Goal: Transaction & Acquisition: Purchase product/service

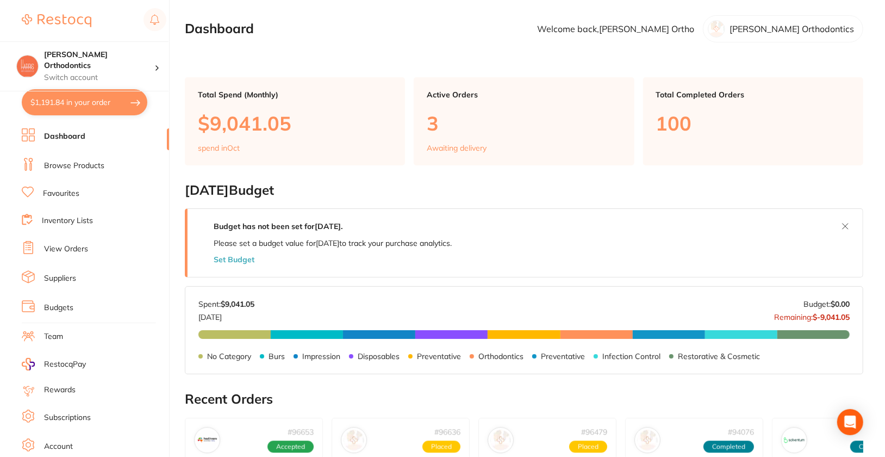
click at [79, 113] on button "$1,191.84 in your order" at bounding box center [85, 102] width 126 height 26
checkbox input "true"
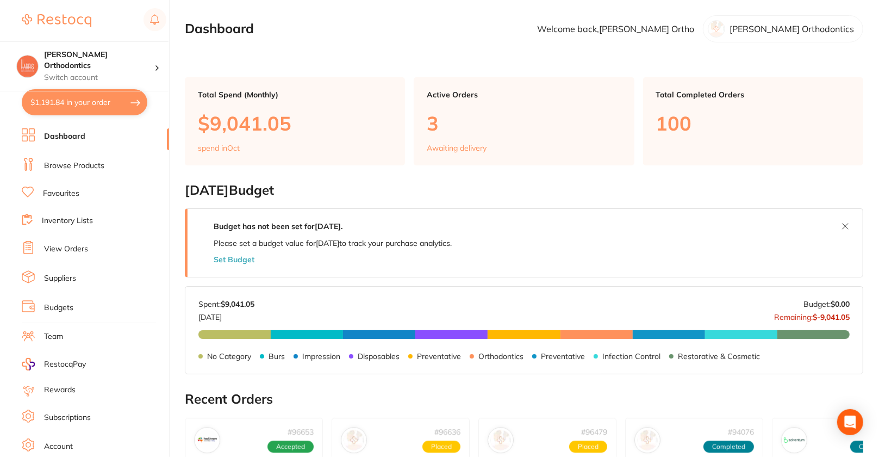
checkbox input "true"
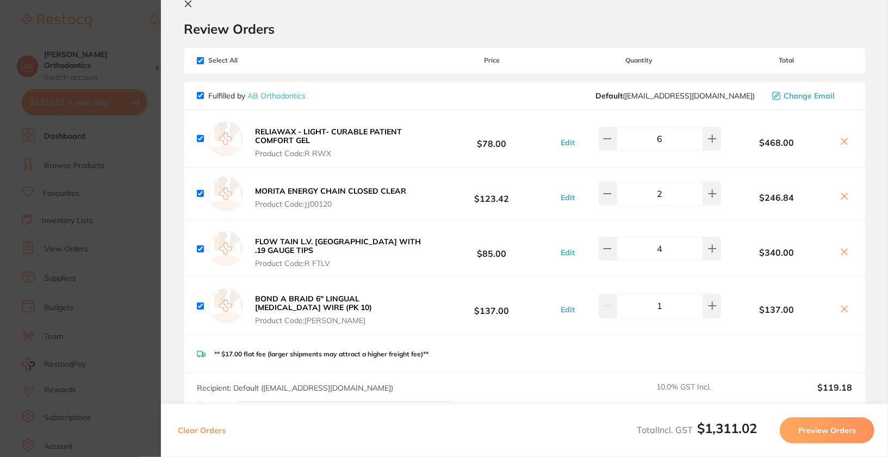
scroll to position [24, 0]
click at [828, 436] on button "Preview Orders" at bounding box center [827, 430] width 95 height 26
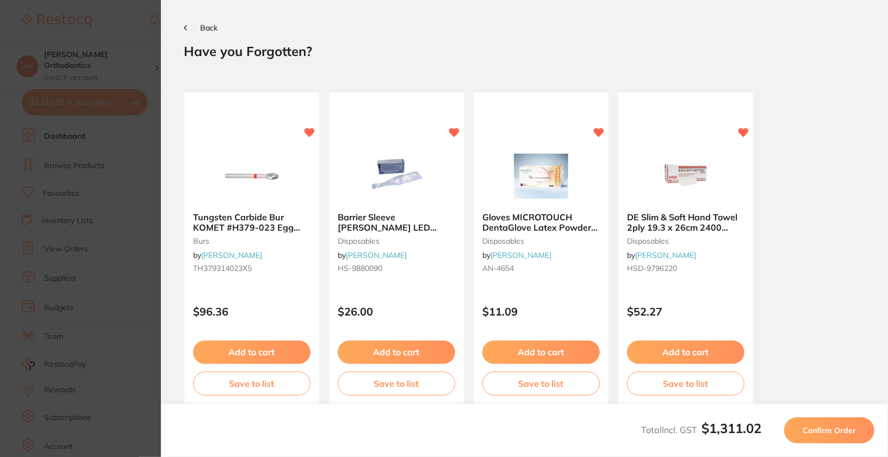
scroll to position [0, 0]
click at [844, 436] on button "Confirm Order" at bounding box center [829, 430] width 90 height 26
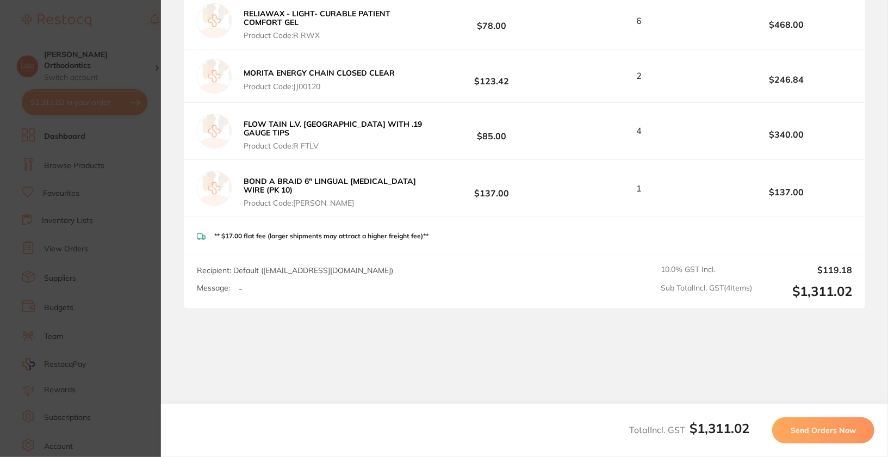
scroll to position [246, 0]
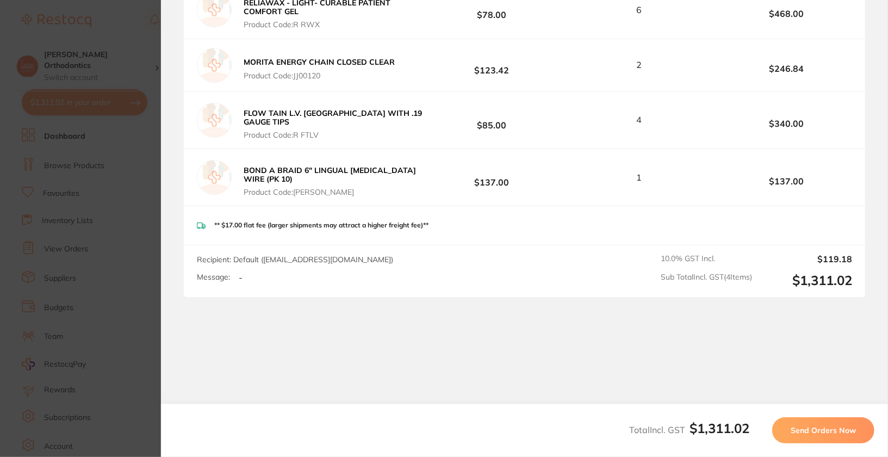
drag, startPoint x: 823, startPoint y: 441, endPoint x: 497, endPoint y: 346, distance: 339.3
click at [497, 346] on div "Back Order Confirmation Your orders are being processed and we will notify you …" at bounding box center [524, 228] width 727 height 457
click at [854, 432] on span "Send Orders Now" at bounding box center [823, 430] width 65 height 10
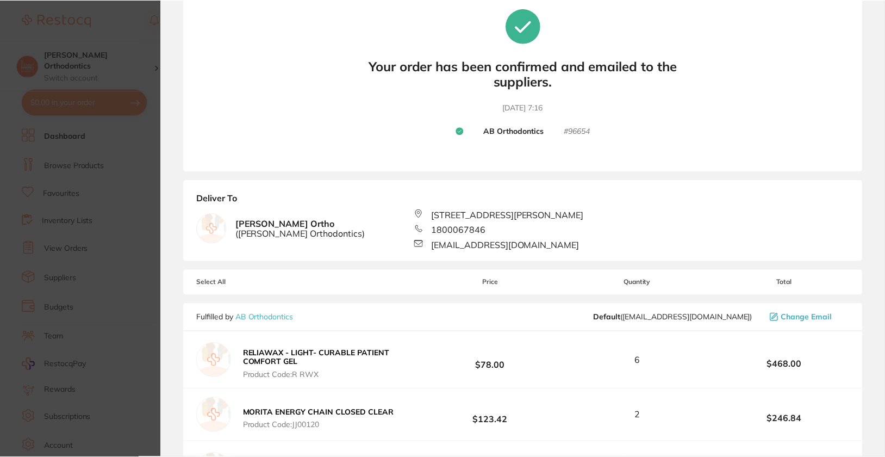
scroll to position [0, 0]
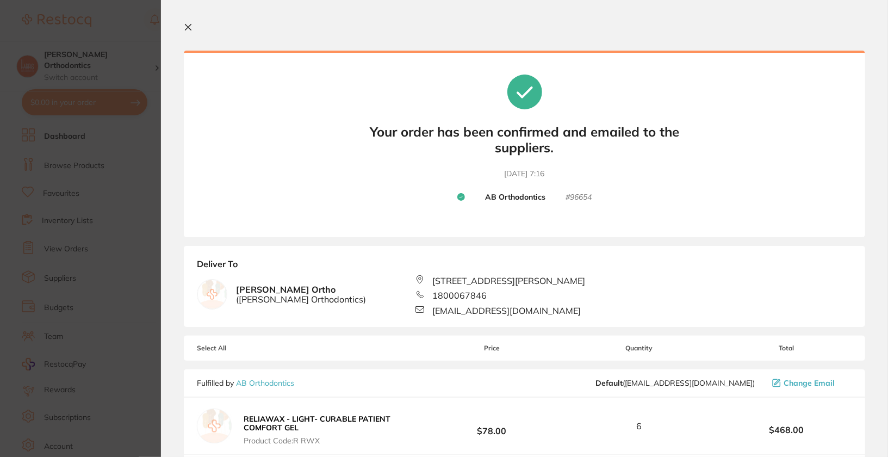
click at [190, 27] on icon at bounding box center [188, 27] width 9 height 9
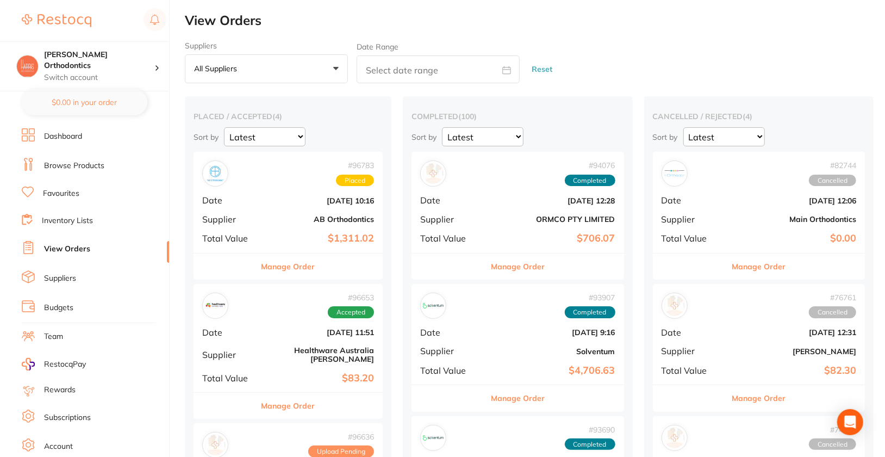
click at [284, 217] on b "AB Orthodontics" at bounding box center [319, 219] width 109 height 9
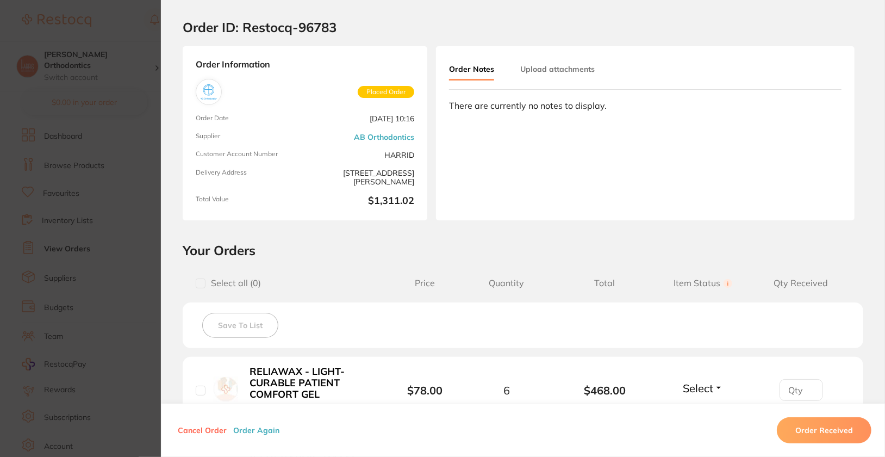
scroll to position [22, 0]
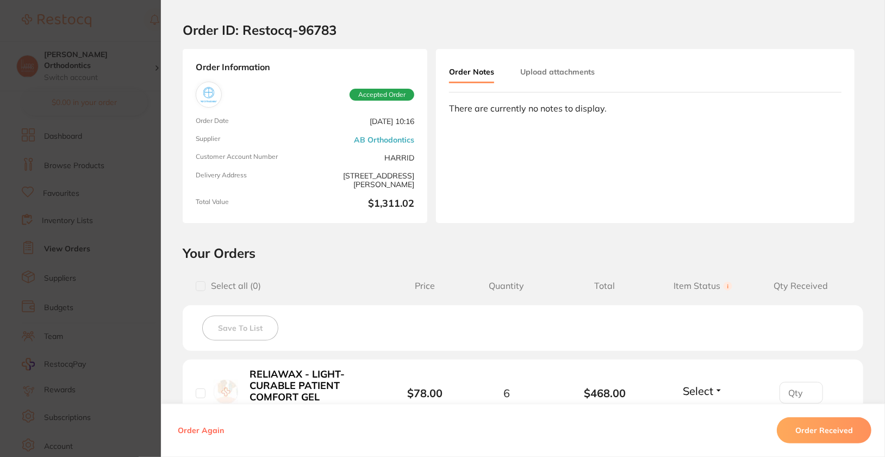
click at [95, 181] on section "Order ID: Restocq- 96783 Order Information Accepted Order Order Date Oct 16 202…" at bounding box center [442, 228] width 885 height 457
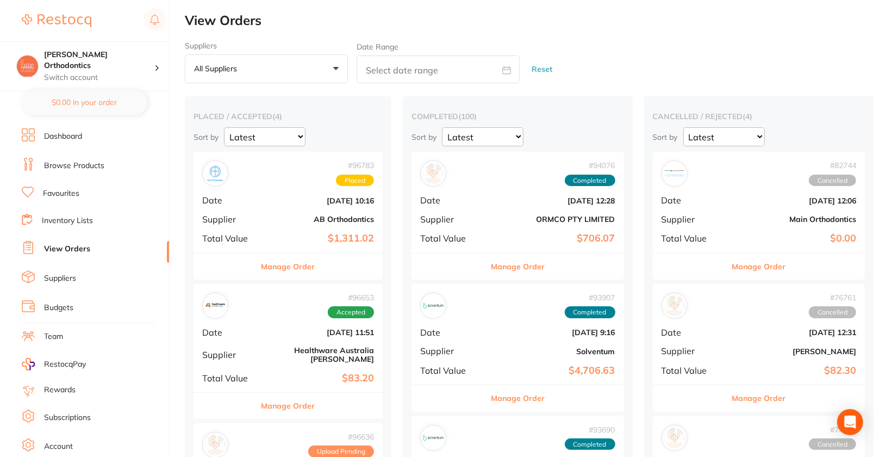
click at [294, 209] on div "# 96783 Placed Date Oct 16 2025, 10:16 Supplier AB Orthodontics Total Value $1,…" at bounding box center [288, 202] width 189 height 101
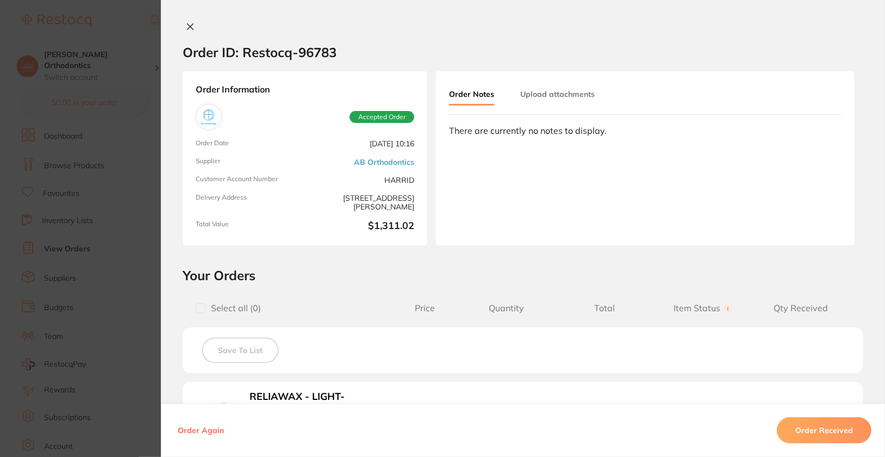
click at [186, 25] on icon at bounding box center [190, 26] width 9 height 9
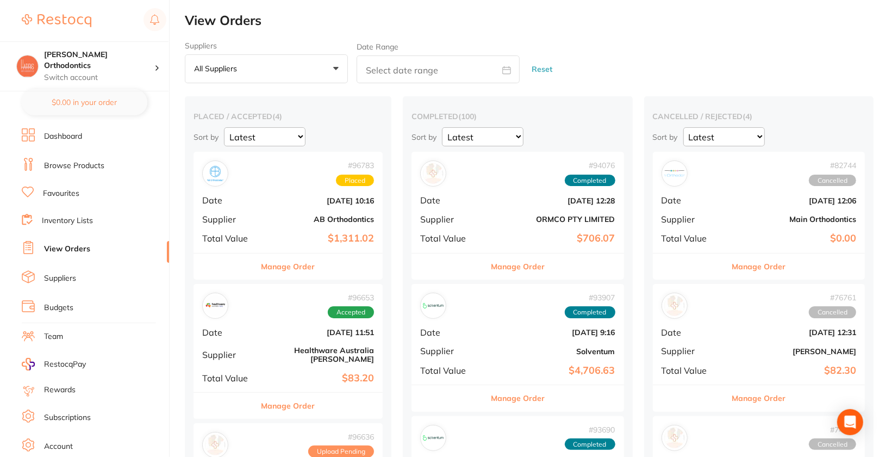
click at [284, 268] on button "Manage Order" at bounding box center [289, 266] width 54 height 26
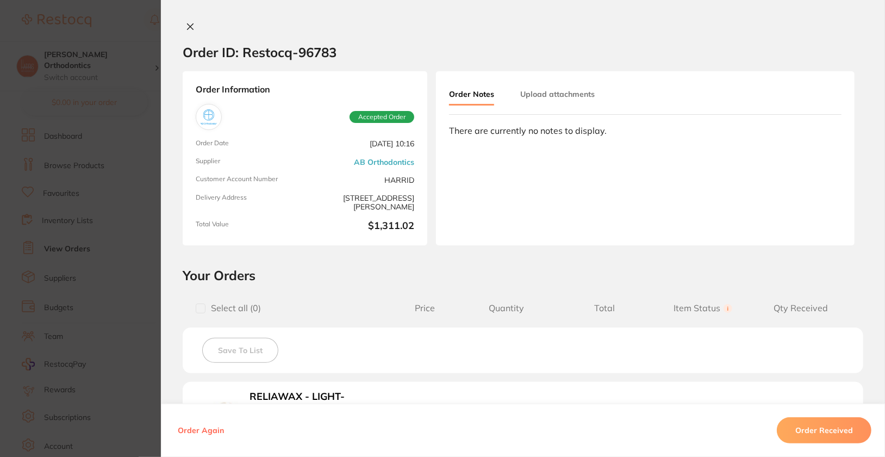
click at [194, 23] on button at bounding box center [190, 27] width 15 height 11
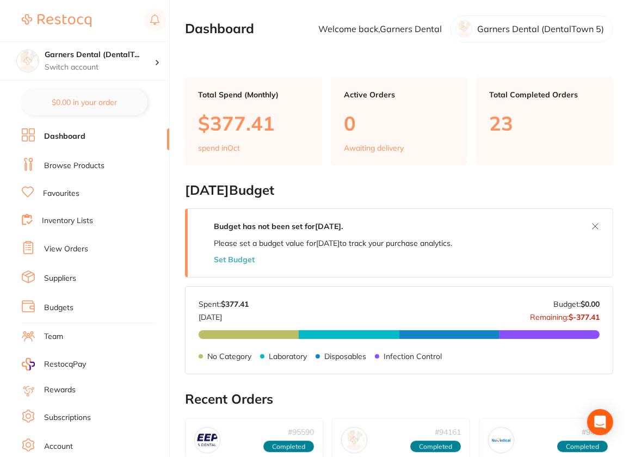
click at [82, 167] on link "Browse Products" at bounding box center [74, 165] width 60 height 11
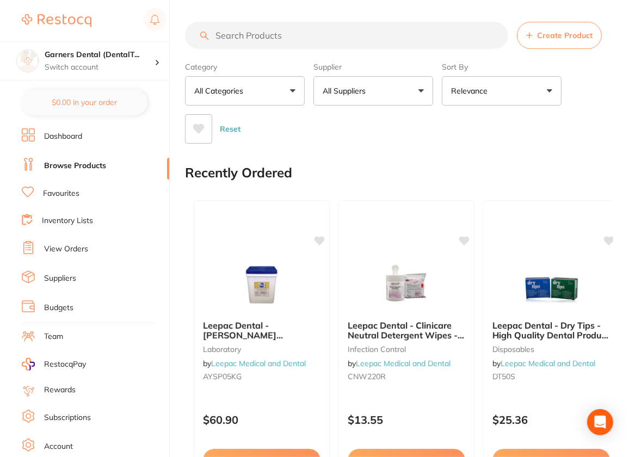
click at [355, 36] on input "search" at bounding box center [346, 35] width 323 height 27
paste input "SD-7700082"
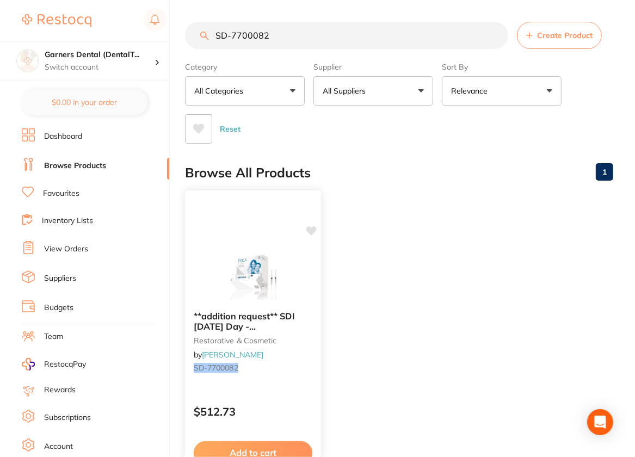
type input "SD-7700082"
click at [310, 231] on icon at bounding box center [311, 230] width 10 height 9
click at [236, 257] on img at bounding box center [252, 274] width 71 height 55
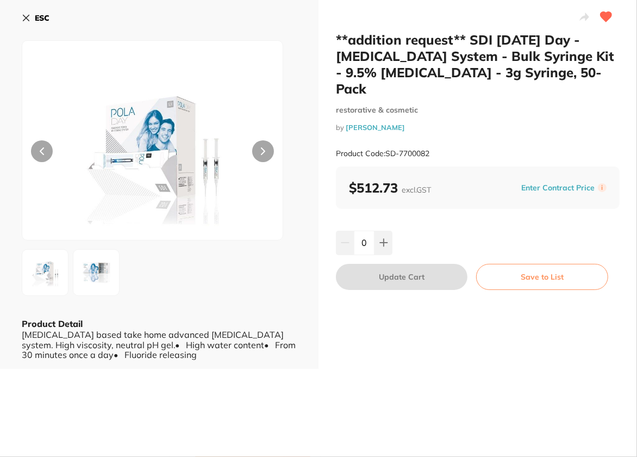
click at [556, 355] on div "**addition request** SDI Pola Day - Tooth Whitening System - Bulk Syringe Kit -…" at bounding box center [478, 184] width 319 height 369
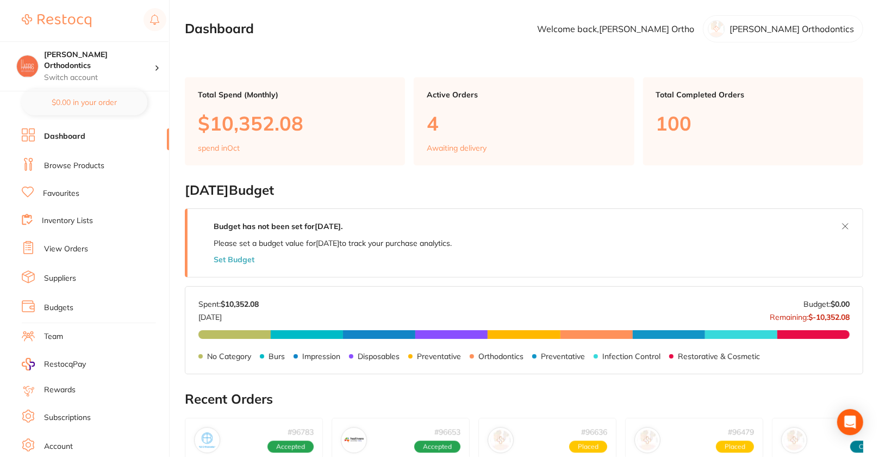
click at [68, 167] on link "Browse Products" at bounding box center [74, 165] width 60 height 11
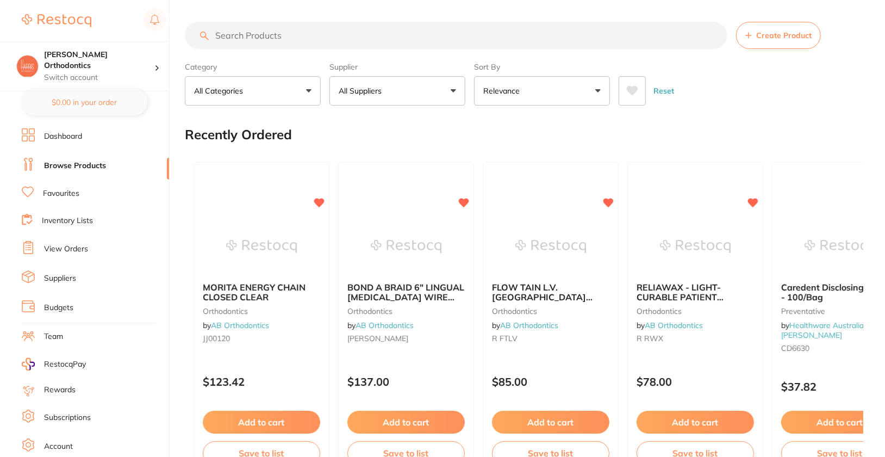
drag, startPoint x: 94, startPoint y: 164, endPoint x: 97, endPoint y: 134, distance: 30.7
click at [73, 133] on link "Dashboard" at bounding box center [63, 136] width 38 height 11
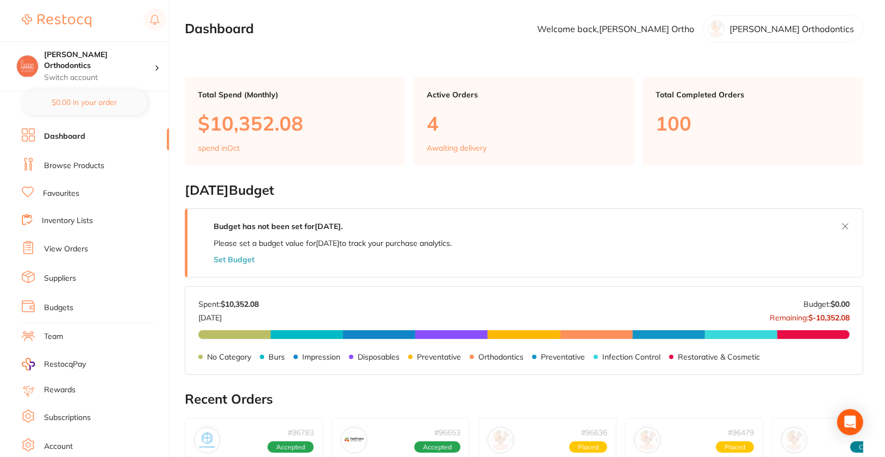
click at [69, 249] on link "View Orders" at bounding box center [66, 249] width 44 height 11
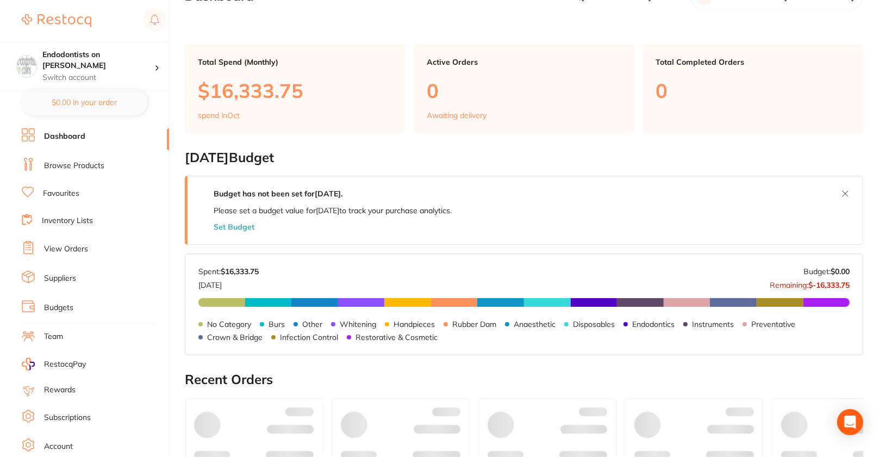
scroll to position [33, 0]
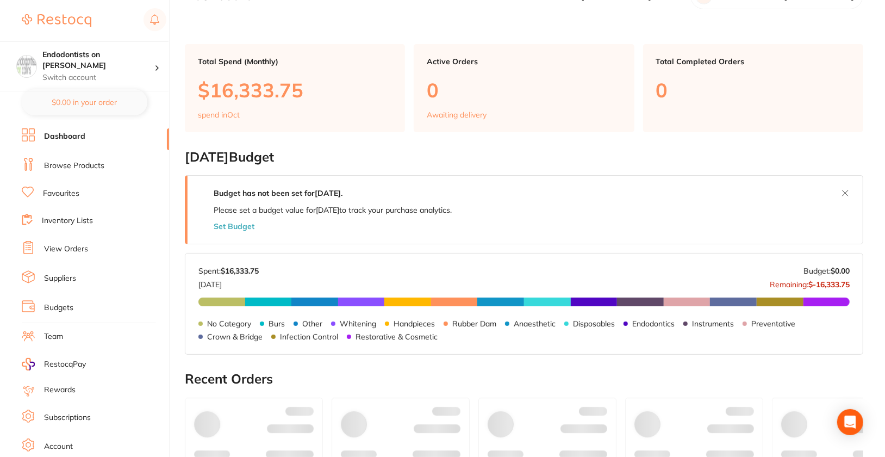
click at [59, 247] on link "View Orders" at bounding box center [66, 249] width 44 height 11
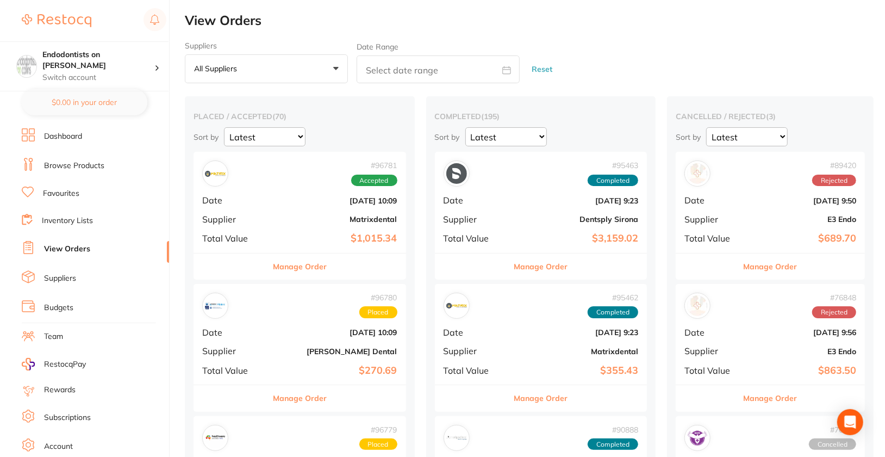
click at [758, 58] on div "Suppliers All suppliers +0 All suppliers AB Orthodontics Adam Dental AHP Dental…" at bounding box center [535, 62] width 700 height 42
click at [74, 164] on link "Browse Products" at bounding box center [74, 165] width 60 height 11
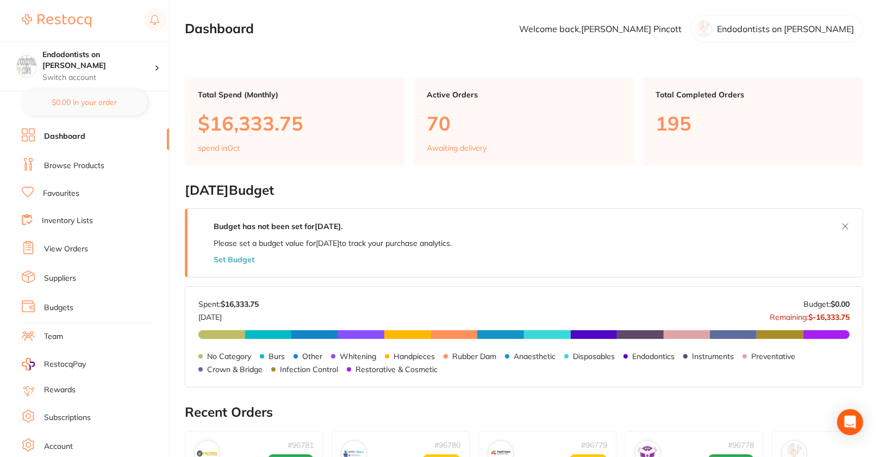
click at [71, 163] on link "Browse Products" at bounding box center [74, 165] width 60 height 11
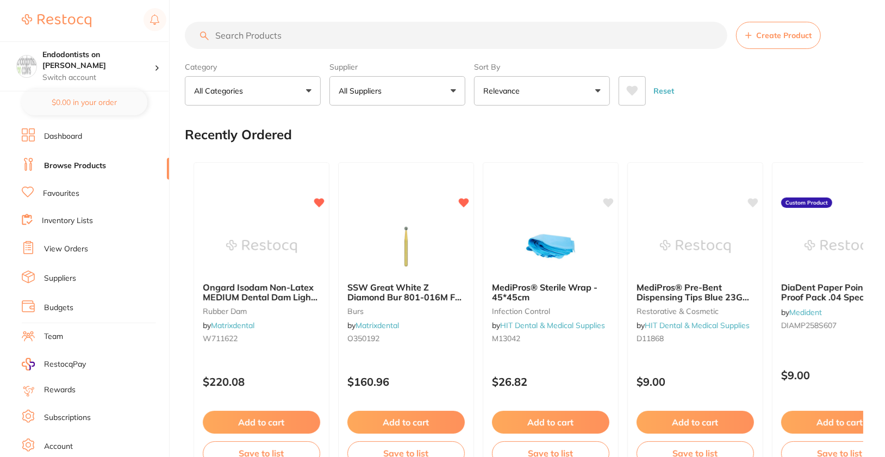
click at [834, 82] on div "Reset" at bounding box center [737, 86] width 236 height 38
click at [66, 247] on link "View Orders" at bounding box center [66, 249] width 44 height 11
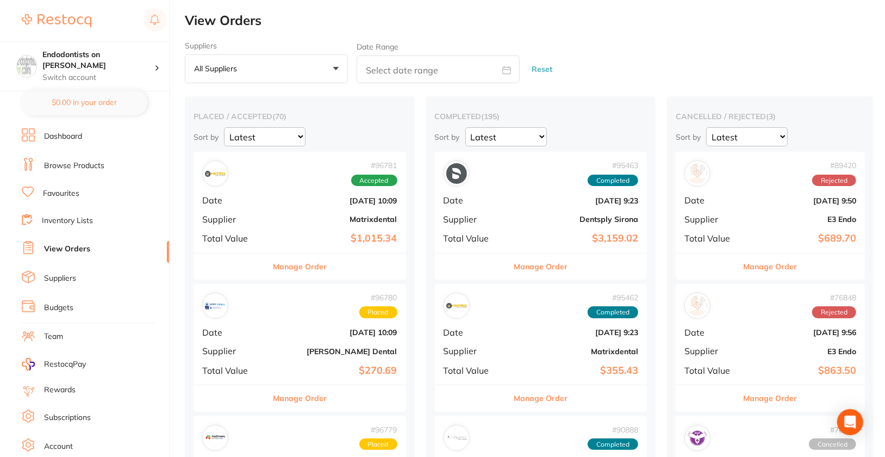
click at [746, 52] on div "Suppliers All suppliers +0 All suppliers AB Orthodontics Adam Dental AHP Dental…" at bounding box center [535, 62] width 700 height 42
click at [816, 64] on div "Suppliers All suppliers +0 All suppliers AB Orthodontics Adam Dental AHP Dental…" at bounding box center [535, 62] width 700 height 42
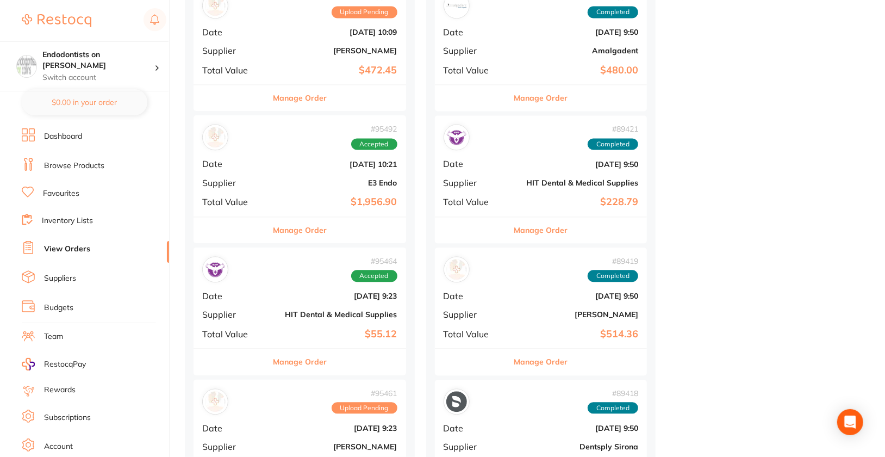
scroll to position [1495, 0]
click at [299, 88] on button "Manage Order" at bounding box center [300, 97] width 54 height 26
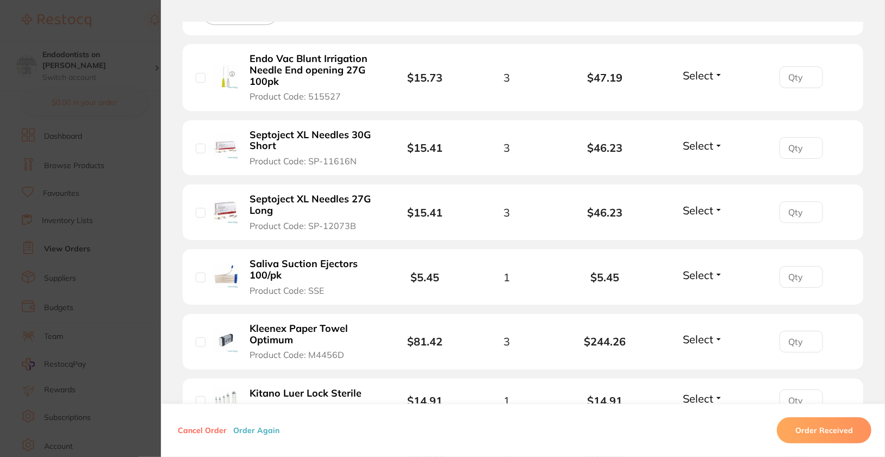
scroll to position [337, 0]
drag, startPoint x: 306, startPoint y: 160, endPoint x: 367, endPoint y: 167, distance: 60.8
click at [367, 167] on li "Septoject XL Needles 30G Short Product Code: SP-11616N $15.41 3 $46.23 Select R…" at bounding box center [523, 149] width 681 height 56
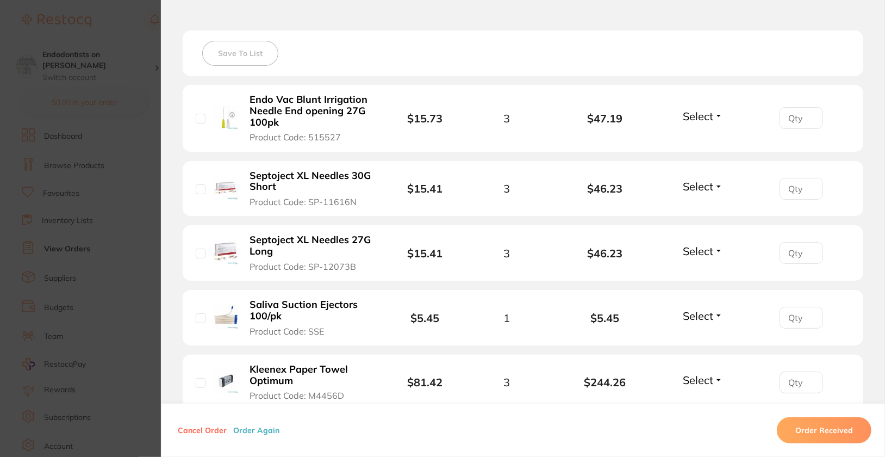
scroll to position [298, 0]
drag, startPoint x: 245, startPoint y: 174, endPoint x: 284, endPoint y: 195, distance: 44.8
click at [284, 195] on button "Septoject XL Needles 30G Short Product Code: SP-11616N" at bounding box center [310, 188] width 129 height 38
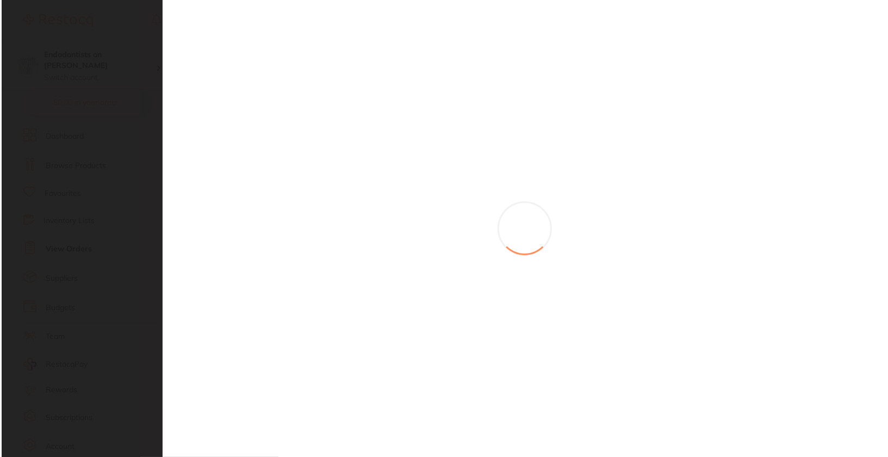
scroll to position [0, 0]
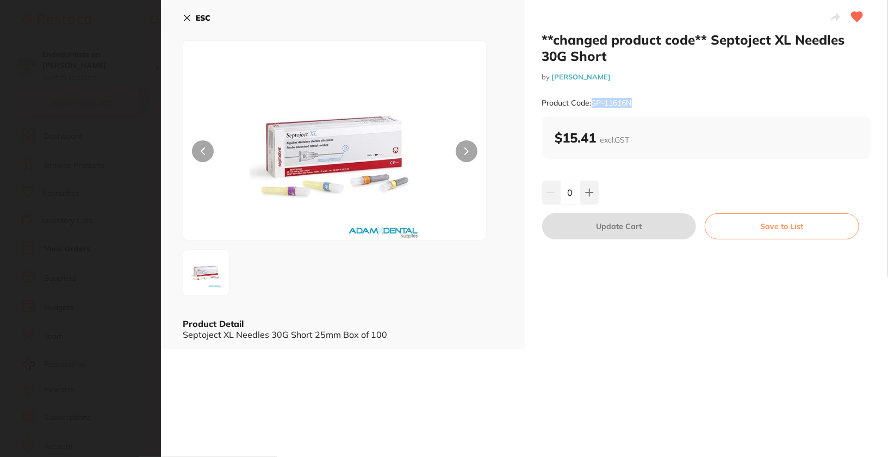
drag, startPoint x: 592, startPoint y: 102, endPoint x: 647, endPoint y: 104, distance: 54.4
click at [647, 104] on div "Product Code: SP-11616N" at bounding box center [706, 103] width 329 height 27
copy small "SP-11616N"
click at [769, 73] on small "by Adam Dental" at bounding box center [706, 77] width 329 height 8
click at [207, 20] on b "ESC" at bounding box center [203, 18] width 15 height 10
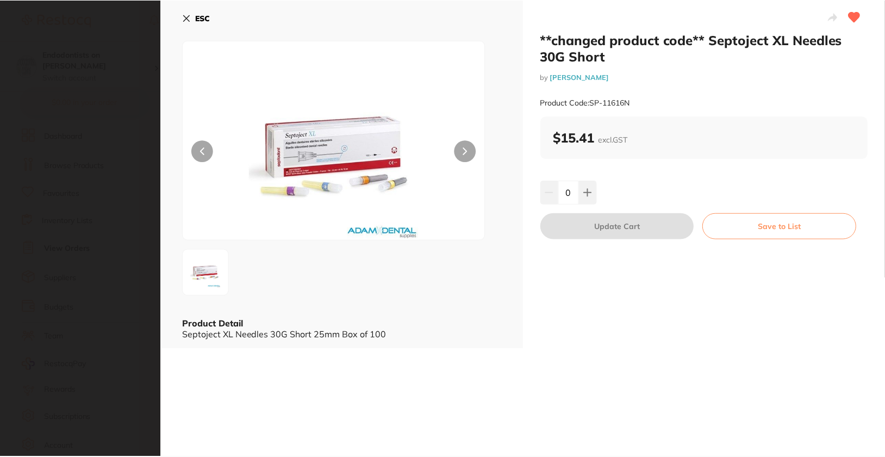
scroll to position [3674, 0]
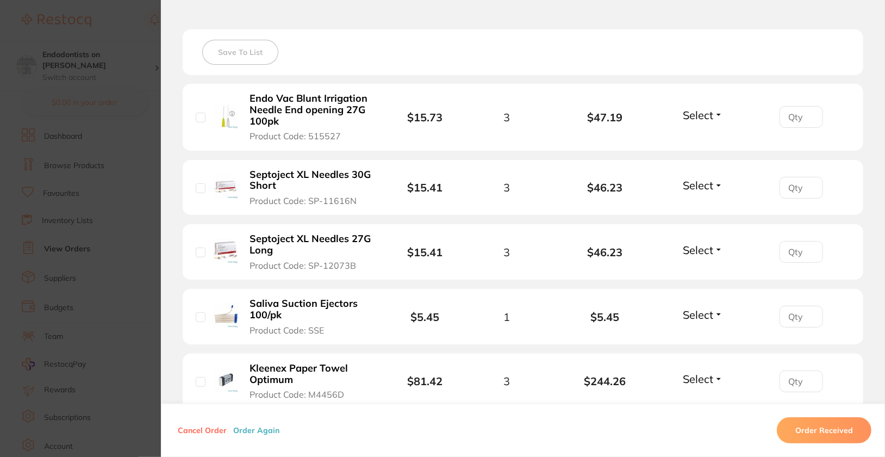
click at [330, 258] on button "Septoject XL Needles 27G Long Product Code: SP-12073B" at bounding box center [310, 252] width 129 height 38
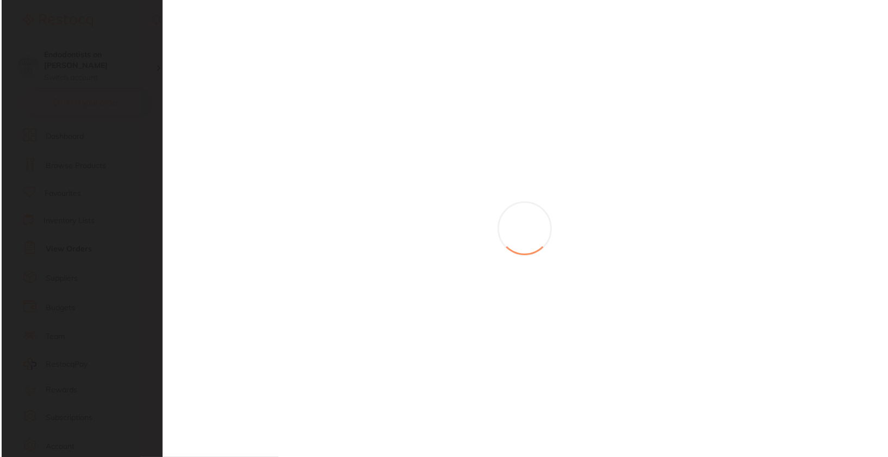
scroll to position [0, 0]
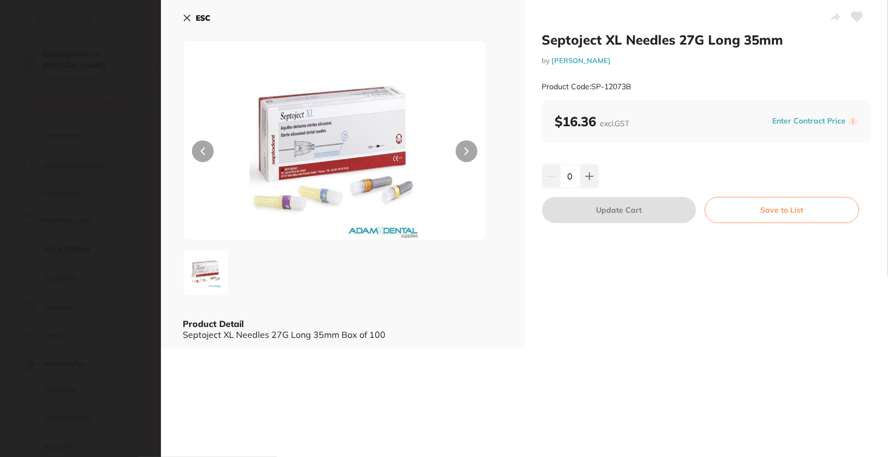
click at [595, 88] on small "Product Code: SP-12073B" at bounding box center [587, 86] width 90 height 9
drag, startPoint x: 593, startPoint y: 88, endPoint x: 647, endPoint y: 91, distance: 54.4
click at [647, 91] on div "Product Code: SP-12073B" at bounding box center [706, 86] width 329 height 27
copy small "SP-12073B"
click at [196, 18] on b "ESC" at bounding box center [203, 18] width 15 height 10
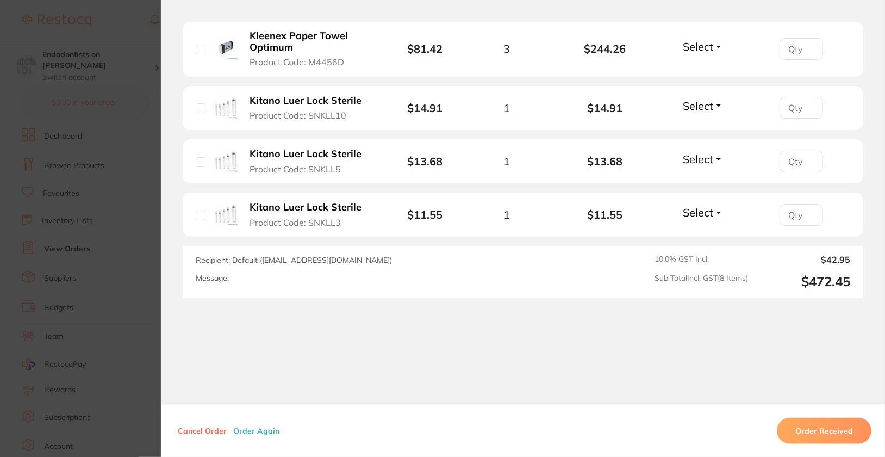
scroll to position [3676, 0]
click at [266, 433] on button "Order Again" at bounding box center [256, 430] width 53 height 10
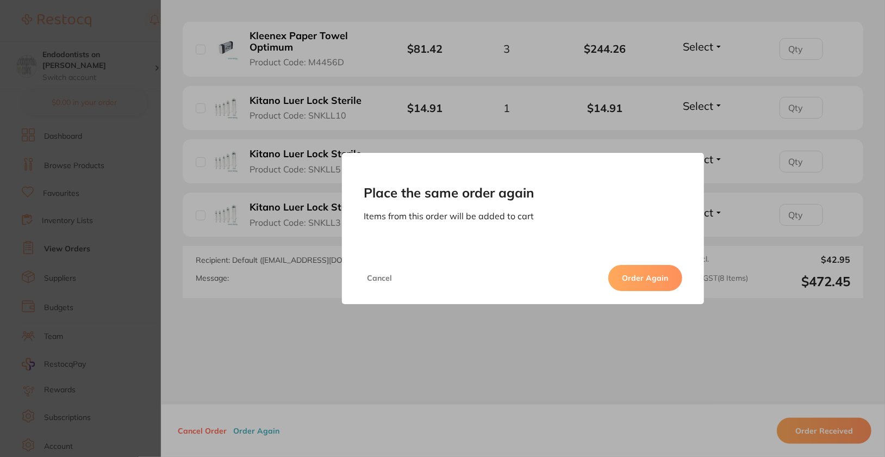
click at [380, 272] on button "Cancel" at bounding box center [380, 278] width 32 height 26
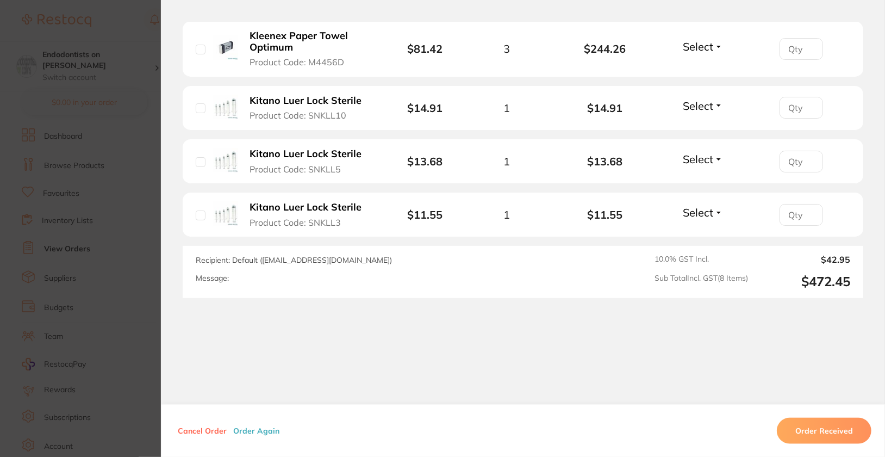
click at [496, 340] on div "Order ID: Restocq- 96771 Order Information Upload Pending Order Date Oct 16 202…" at bounding box center [523, 239] width 724 height 435
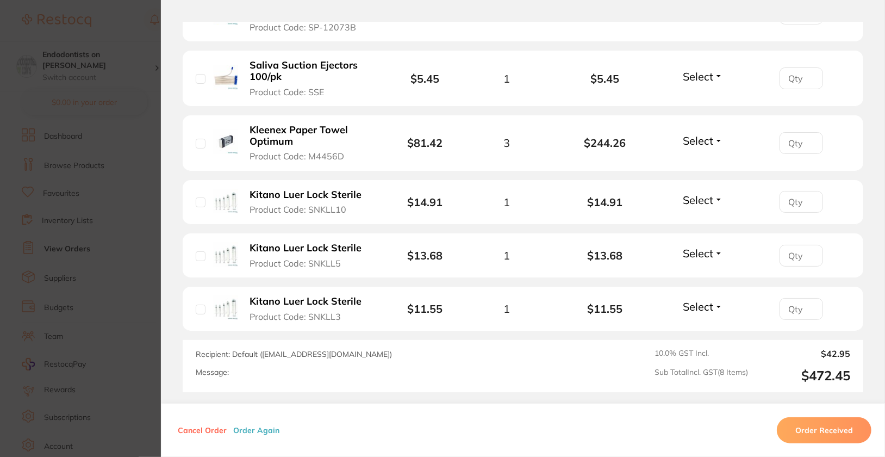
scroll to position [320, 0]
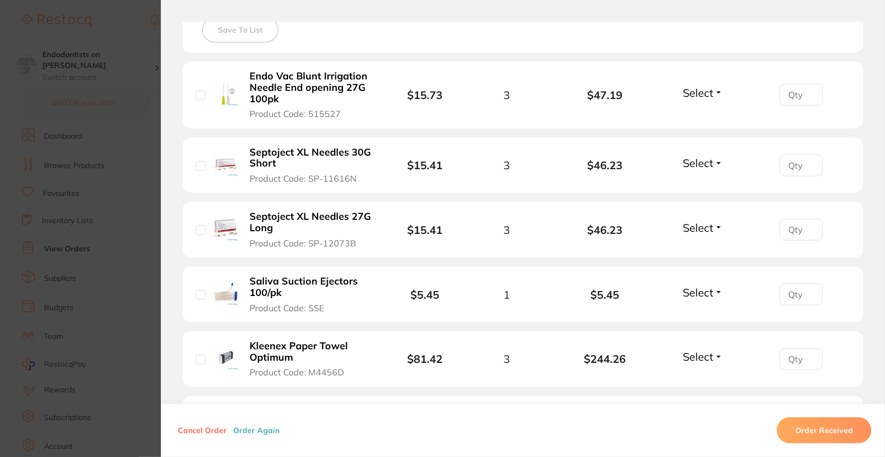
drag, startPoint x: 304, startPoint y: 244, endPoint x: 351, endPoint y: 244, distance: 47.3
click at [351, 244] on span "Product Code: SP-12073B" at bounding box center [303, 243] width 107 height 10
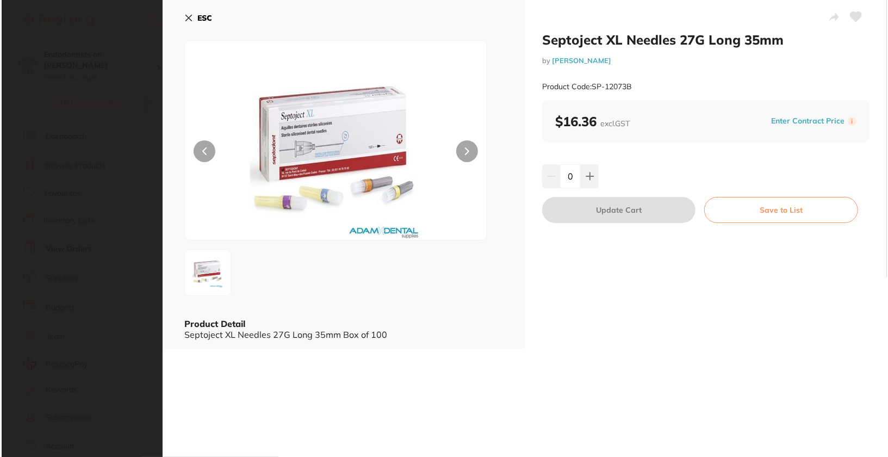
scroll to position [0, 0]
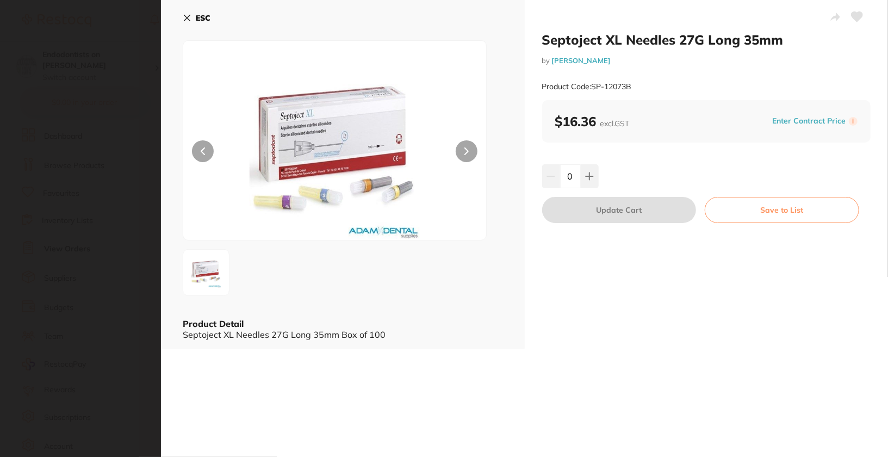
drag, startPoint x: 594, startPoint y: 88, endPoint x: 642, endPoint y: 87, distance: 48.4
click at [642, 87] on div "Product Code: SP-12073B" at bounding box center [706, 86] width 329 height 27
drag, startPoint x: 593, startPoint y: 86, endPoint x: 639, endPoint y: 90, distance: 47.0
click at [639, 90] on div "Product Code: SP-12073B" at bounding box center [706, 86] width 329 height 27
copy small "SP-12073B"
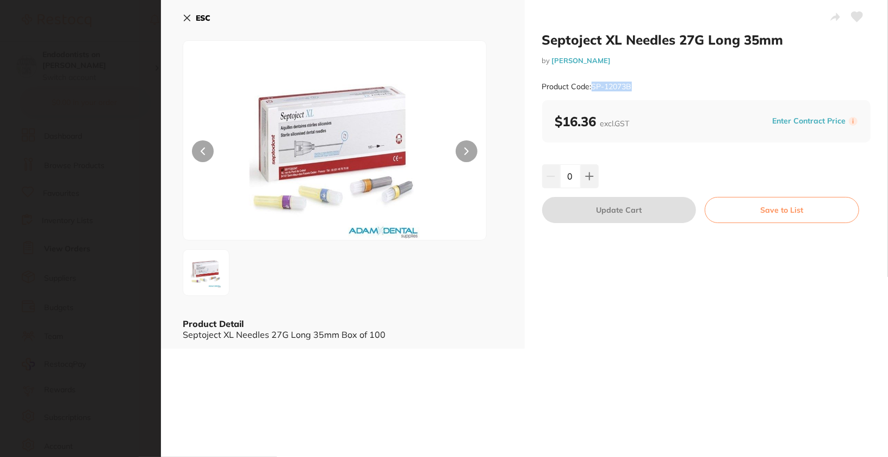
click at [191, 21] on button "ESC" at bounding box center [197, 18] width 28 height 18
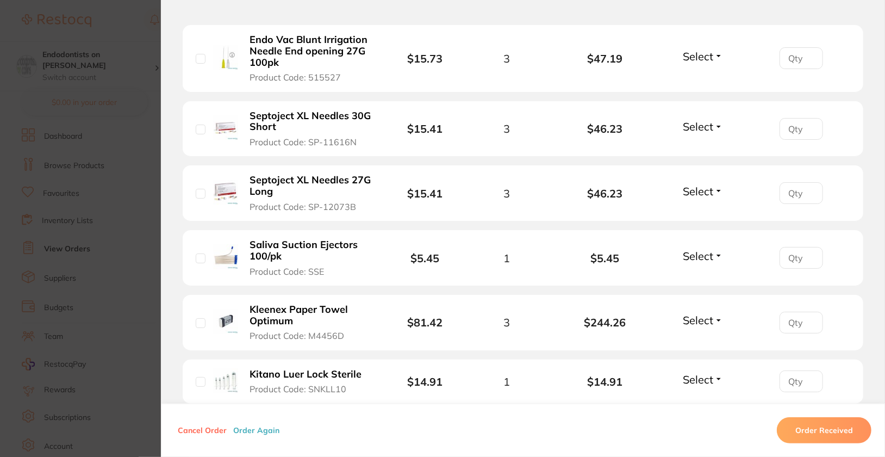
scroll to position [354, 0]
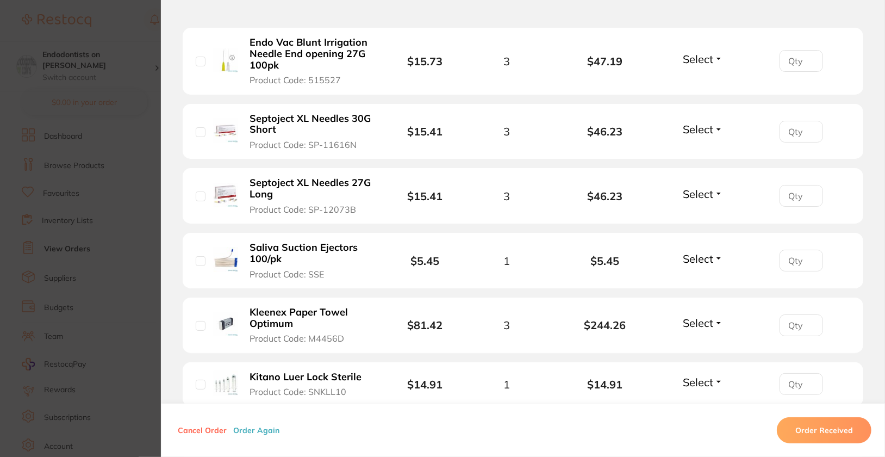
click at [58, 212] on section "Place the same order again Items from this order will be added to cart Cancel O…" at bounding box center [442, 228] width 885 height 457
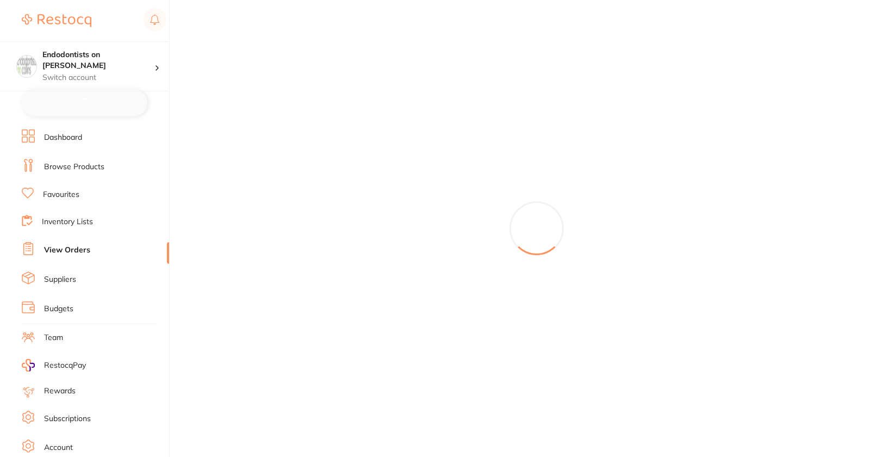
checkbox input "false"
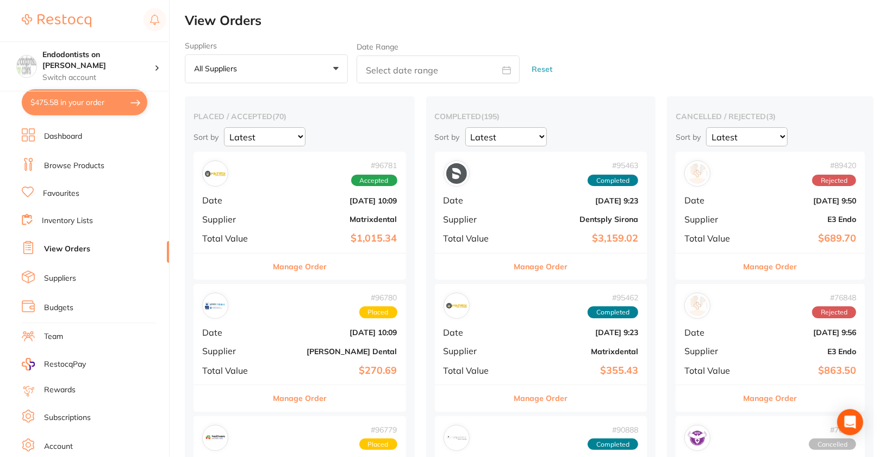
click at [880, 47] on div "Suppliers All suppliers +0 All suppliers AB Orthodontics Adam Dental AHP Dental…" at bounding box center [535, 62] width 700 height 42
click at [87, 169] on link "Browse Products" at bounding box center [74, 165] width 60 height 11
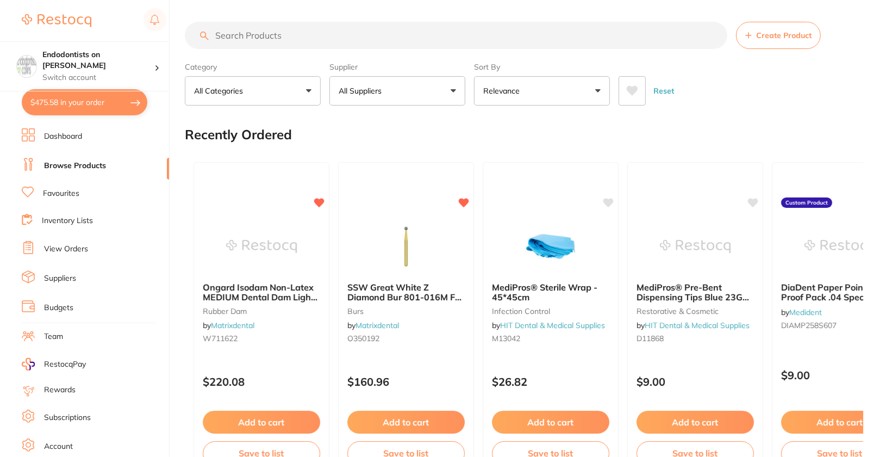
click at [784, 104] on div "Reset" at bounding box center [737, 86] width 236 height 38
click at [381, 30] on input "search" at bounding box center [456, 35] width 543 height 27
paste input "SP-12073B"
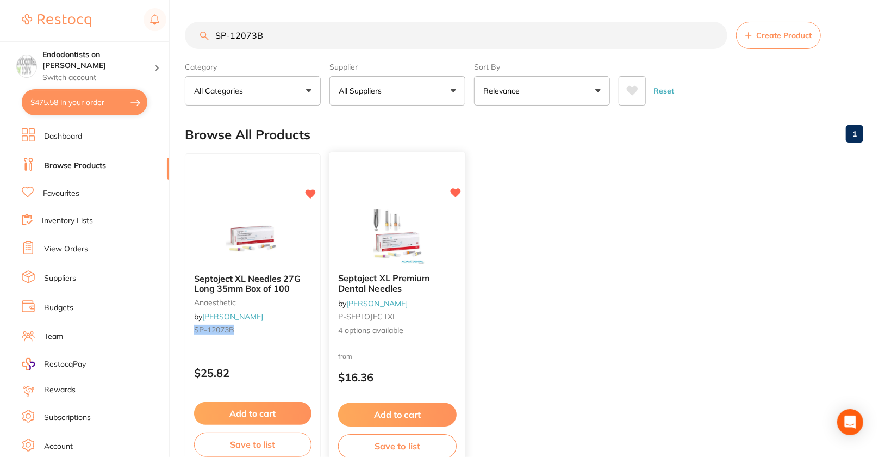
type input "SP-12073B"
click at [378, 215] on img at bounding box center [397, 236] width 71 height 55
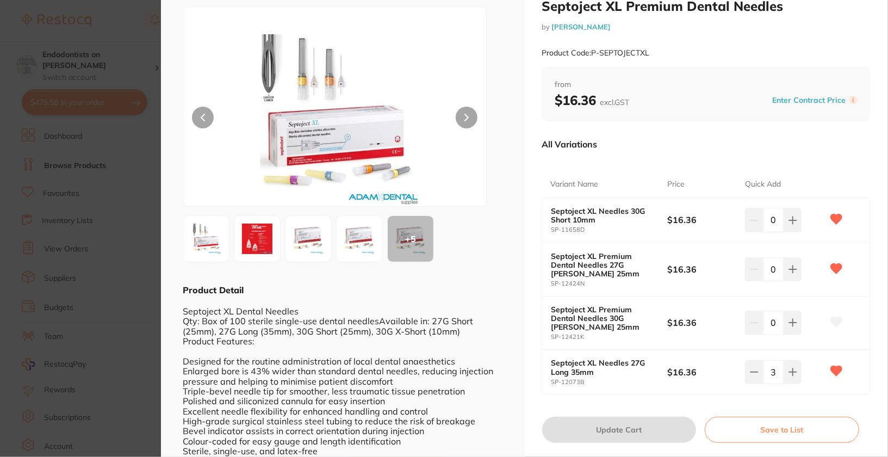
scroll to position [54, 0]
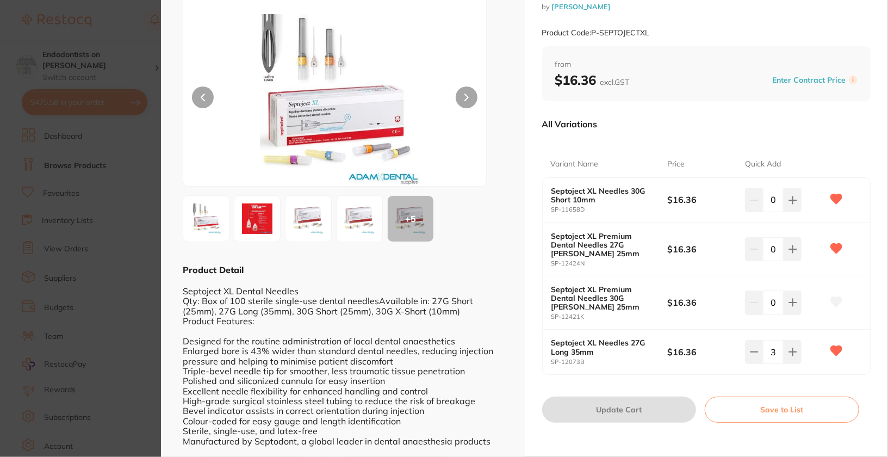
click at [74, 136] on section "Septoject XL Premium Dental Needles by Adam Dental Product Code: P-SEPTOJECTXL …" at bounding box center [444, 228] width 888 height 457
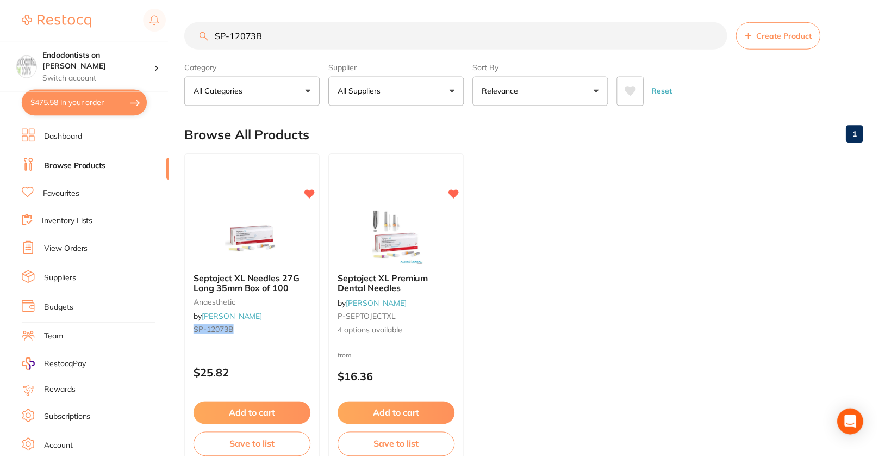
scroll to position [18, 0]
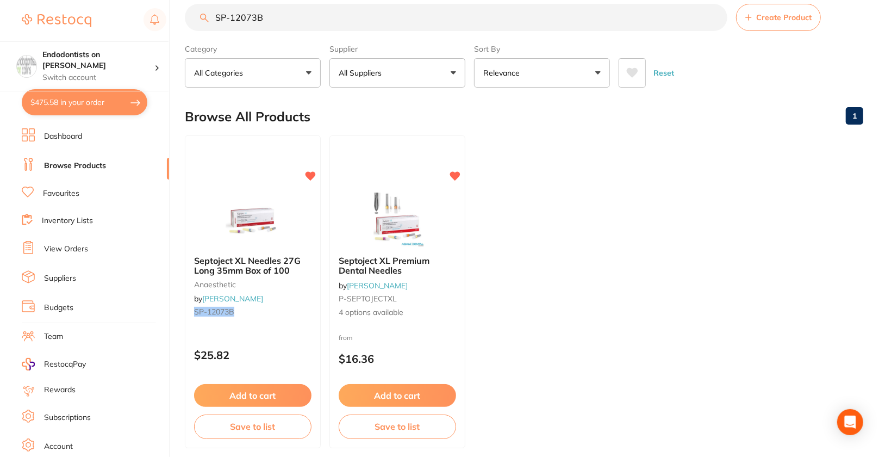
click at [74, 108] on button "$475.58 in your order" at bounding box center [85, 102] width 126 height 26
checkbox input "true"
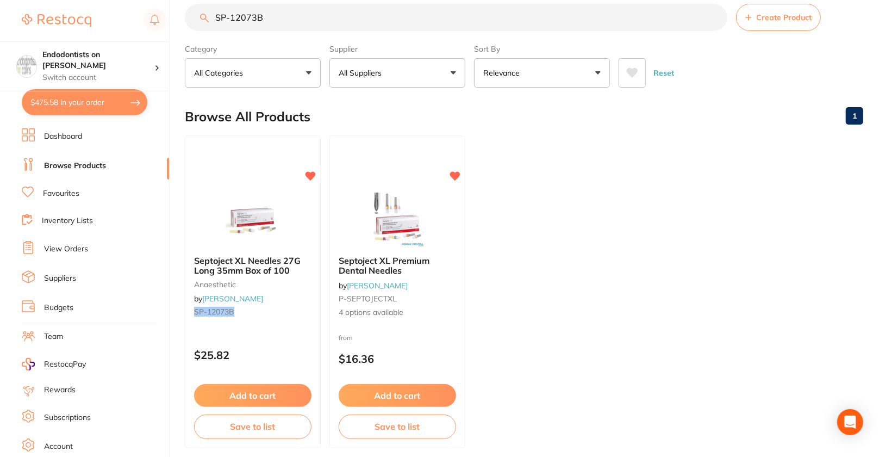
checkbox input "true"
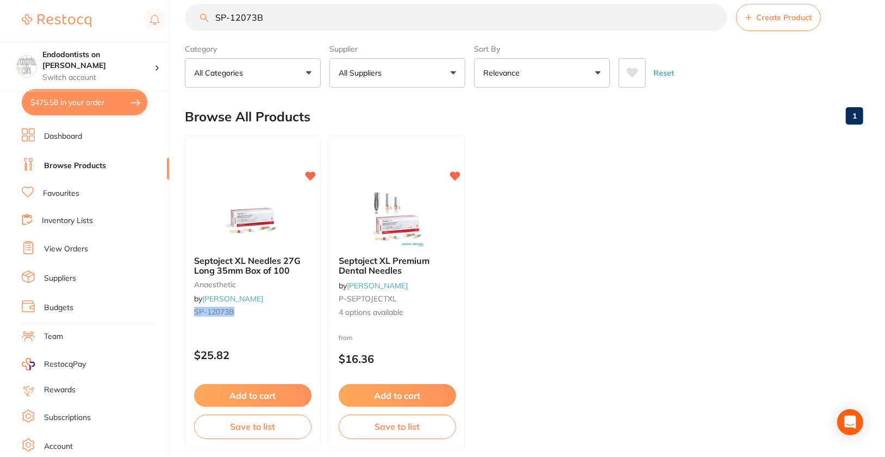
checkbox input "true"
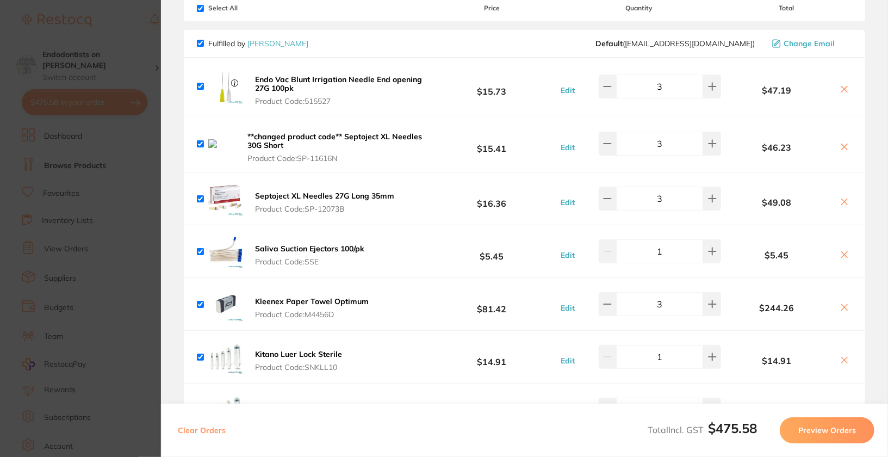
scroll to position [73, 0]
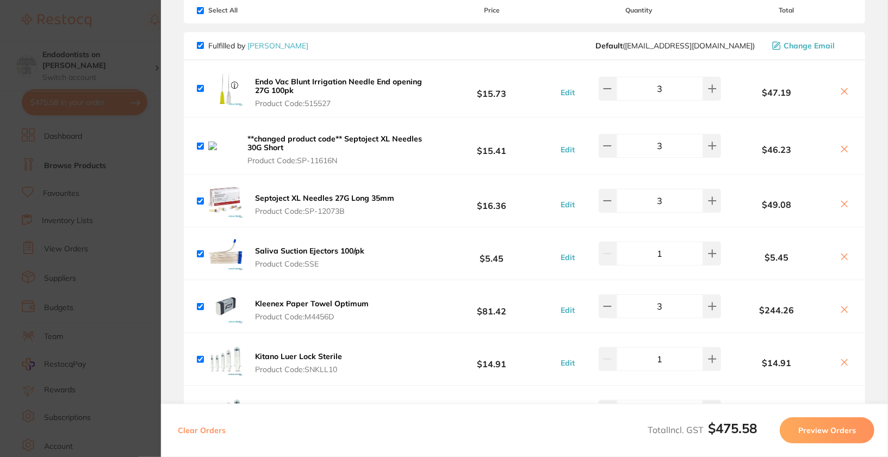
click at [84, 265] on section "Update RRP Set your pre negotiated price for this item. Item Agreed RRP (excl. …" at bounding box center [444, 228] width 888 height 457
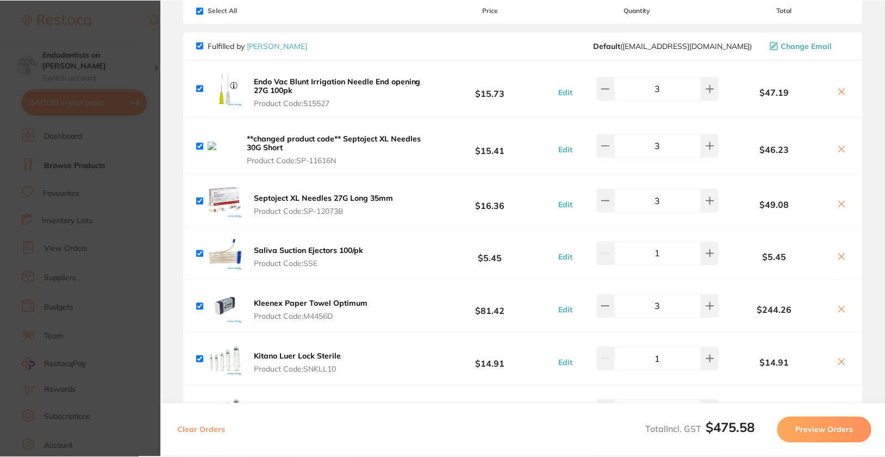
scroll to position [18, 0]
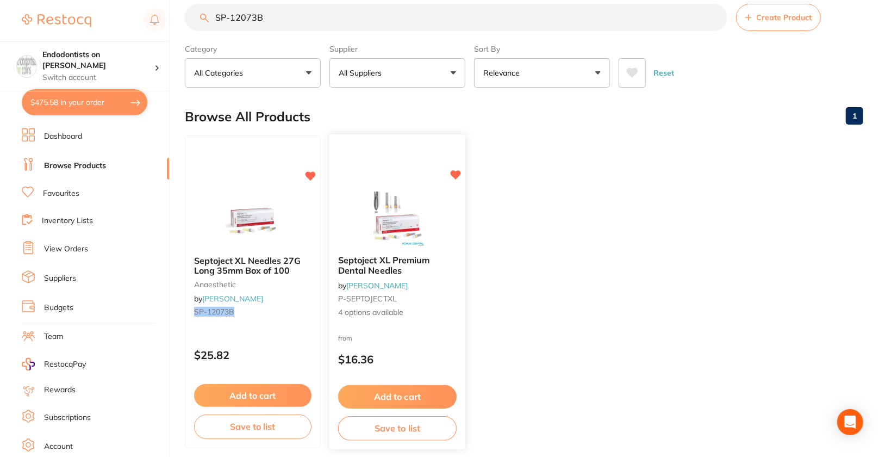
click at [376, 231] on img at bounding box center [397, 218] width 71 height 55
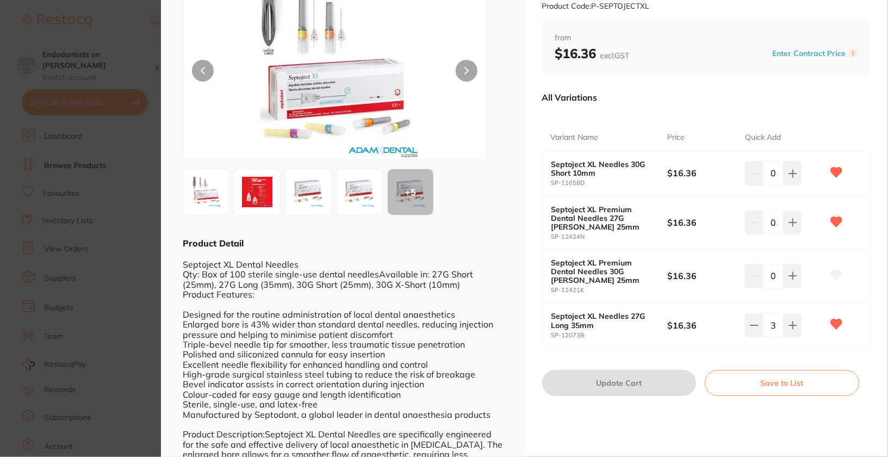
scroll to position [91, 0]
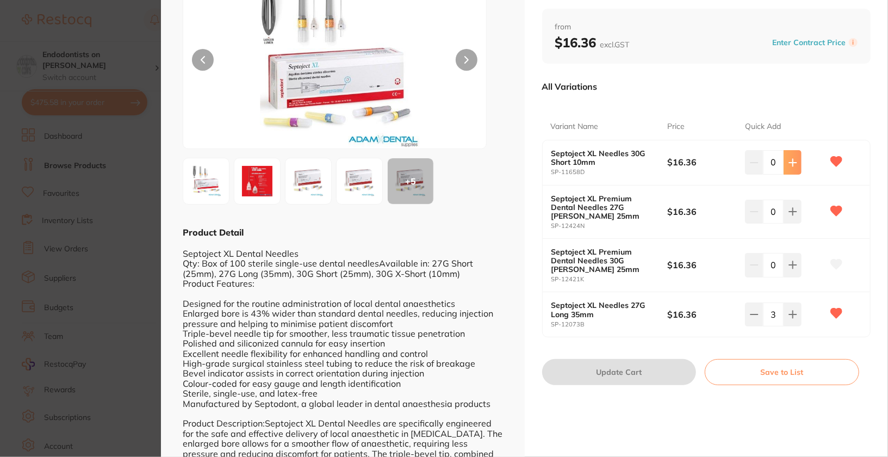
click at [792, 158] on icon at bounding box center [792, 162] width 9 height 9
type input "3"
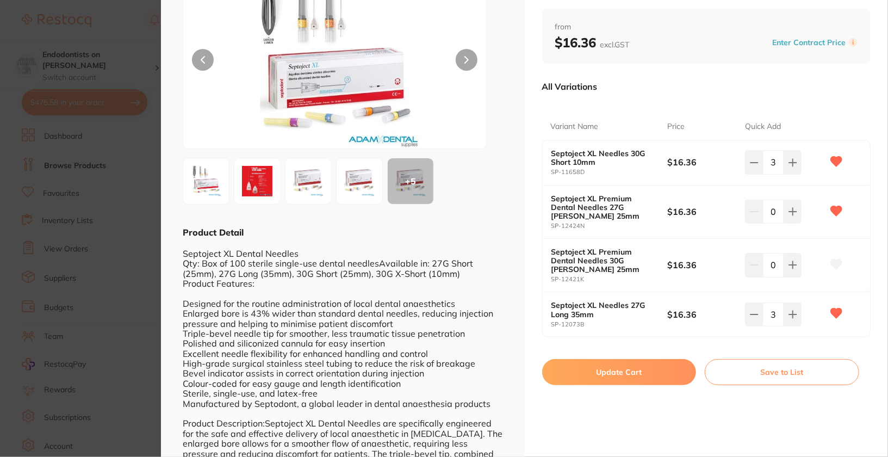
click at [618, 375] on button "Update Cart" at bounding box center [619, 372] width 154 height 26
checkbox input "false"
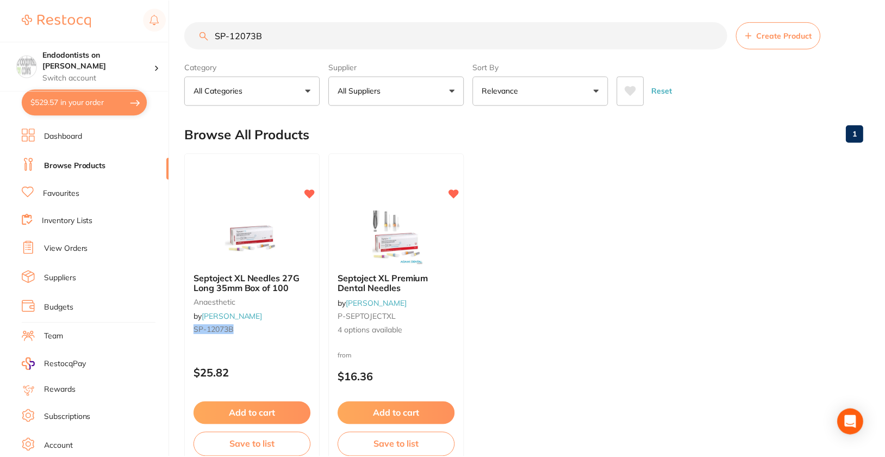
scroll to position [18, 0]
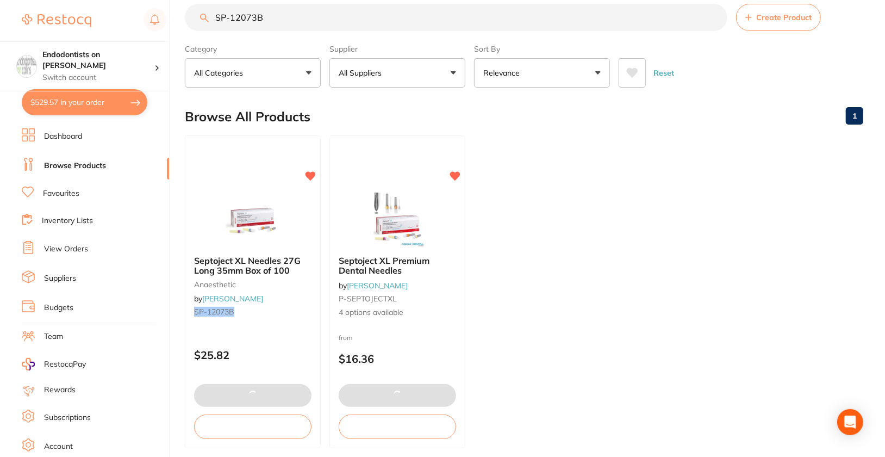
click at [64, 108] on button "$529.57 in your order" at bounding box center [85, 102] width 126 height 26
checkbox input "true"
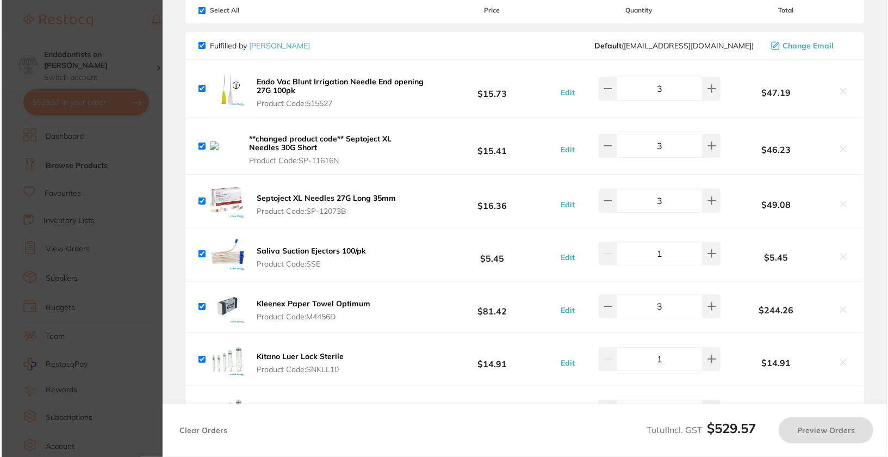
scroll to position [0, 0]
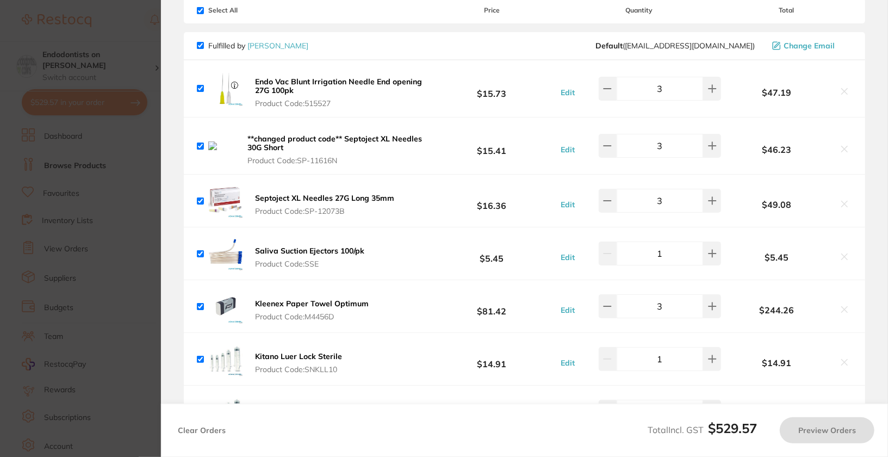
checkbox input "true"
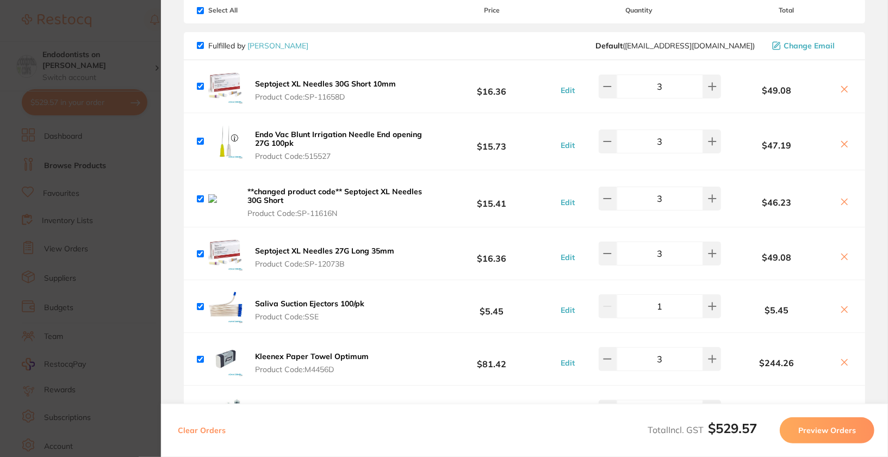
click at [842, 200] on icon at bounding box center [845, 201] width 6 height 6
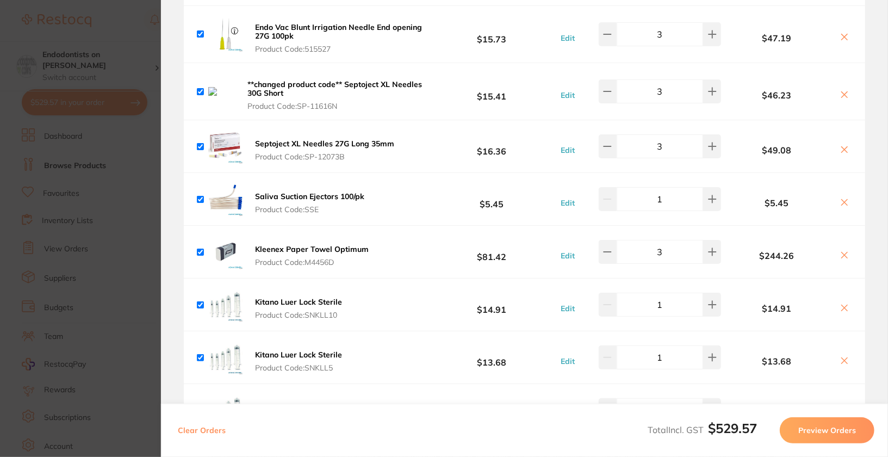
scroll to position [175, 0]
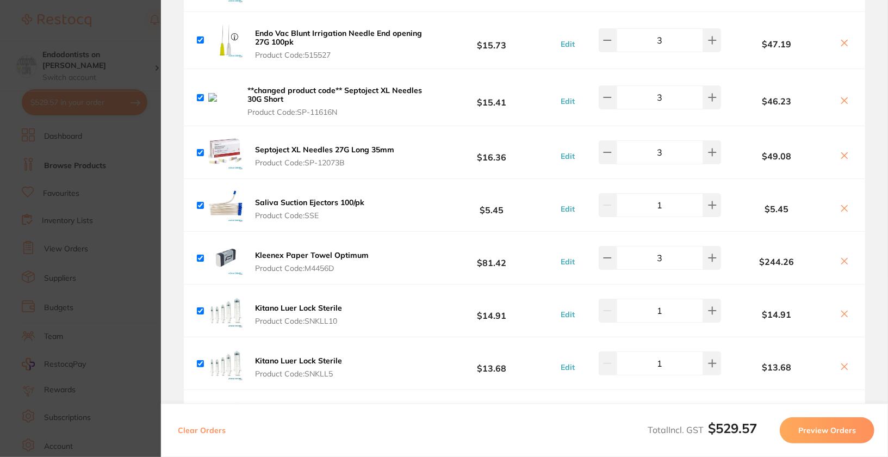
click at [843, 96] on icon at bounding box center [844, 100] width 9 height 9
click at [840, 98] on icon at bounding box center [844, 100] width 9 height 9
click at [849, 100] on button at bounding box center [844, 101] width 15 height 11
click at [841, 101] on icon at bounding box center [844, 100] width 9 height 9
click at [842, 100] on icon at bounding box center [845, 100] width 6 height 6
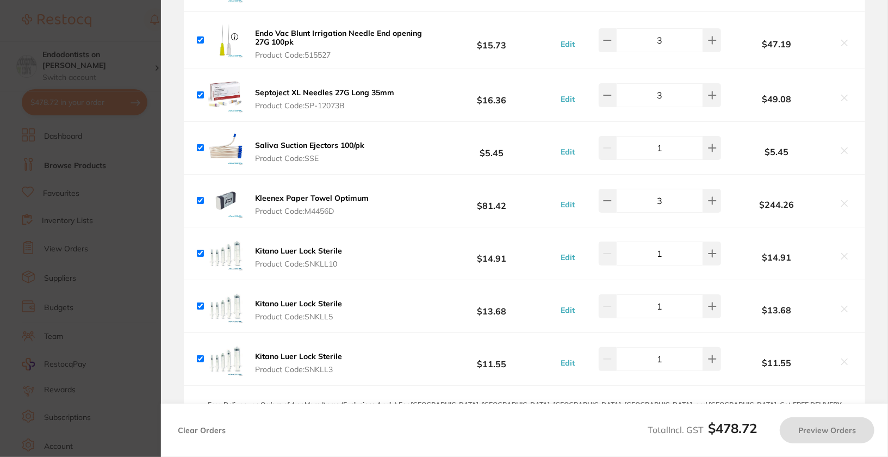
checkbox input "true"
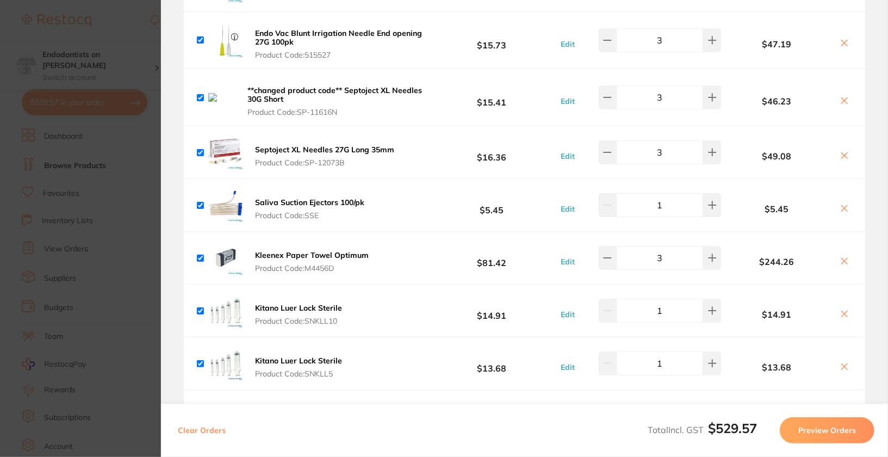
scroll to position [0, 0]
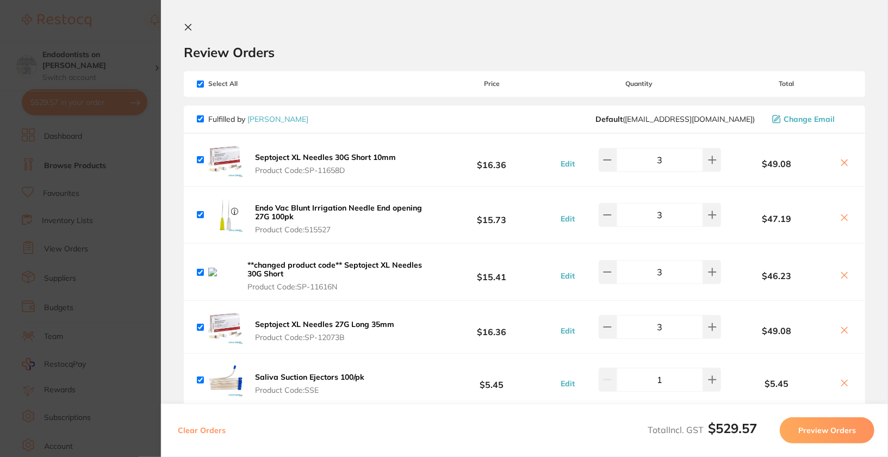
click at [187, 30] on icon at bounding box center [188, 27] width 9 height 9
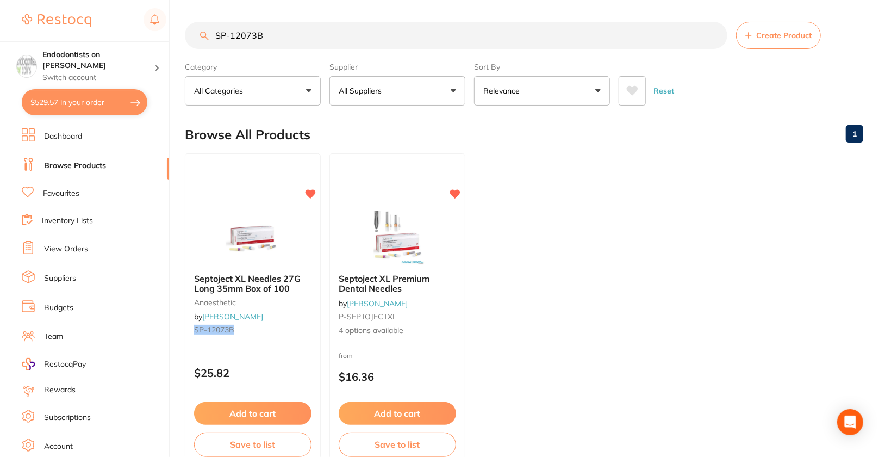
click at [91, 105] on button "$529.57 in your order" at bounding box center [85, 102] width 126 height 26
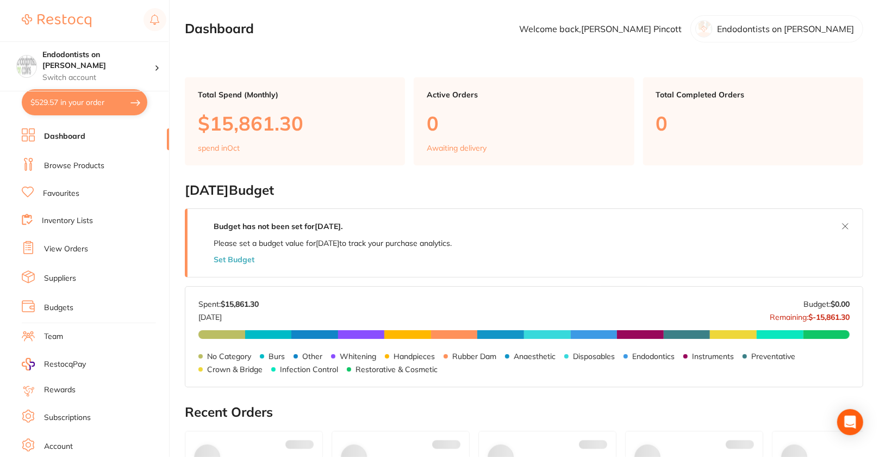
click at [64, 109] on button "$529.57 in your order" at bounding box center [85, 102] width 126 height 26
checkbox input "true"
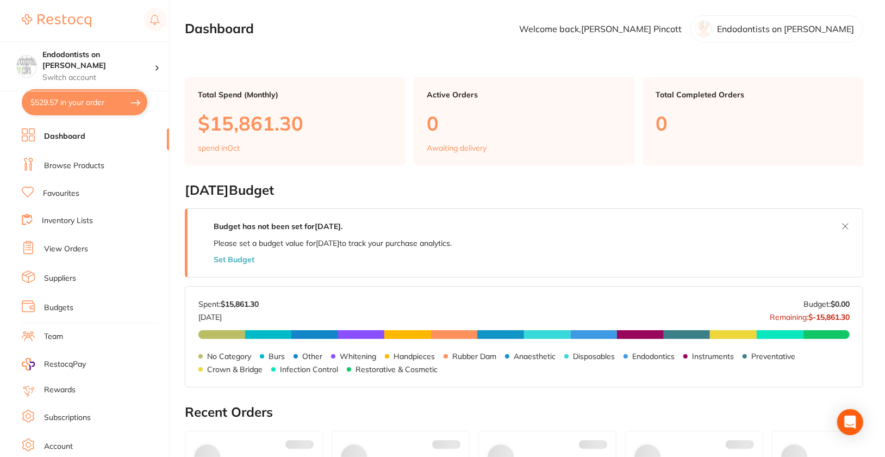
checkbox input "true"
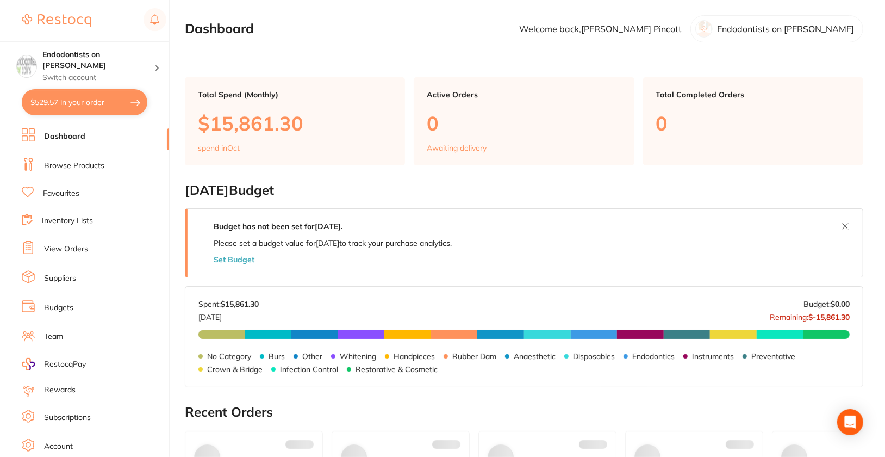
checkbox input "true"
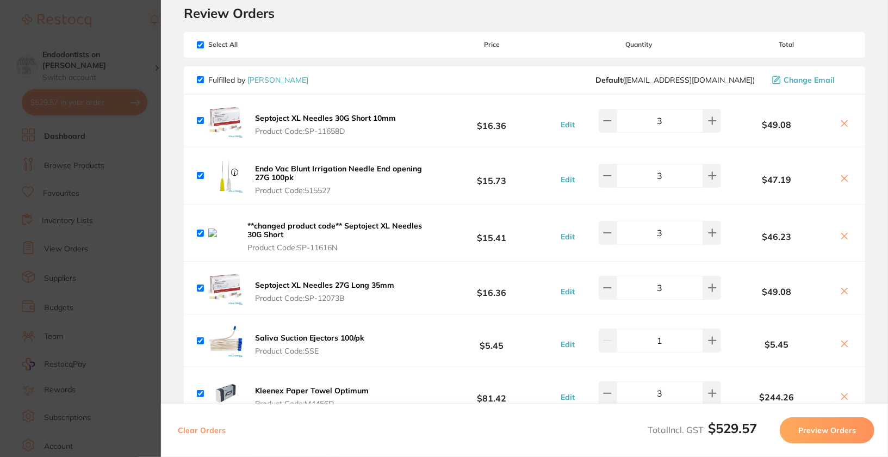
scroll to position [52, 0]
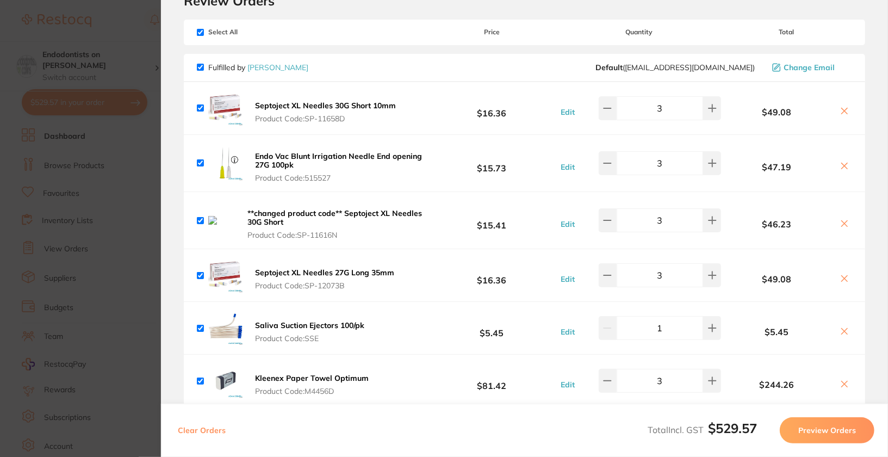
click at [844, 221] on icon at bounding box center [844, 223] width 9 height 9
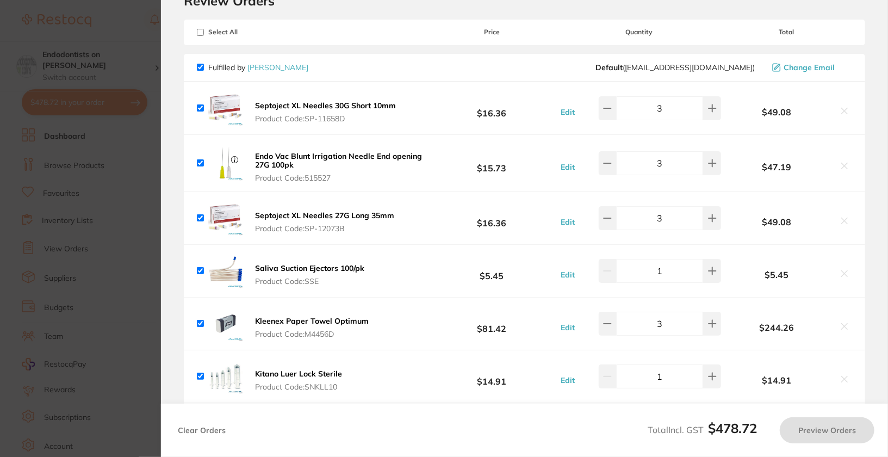
checkbox input "true"
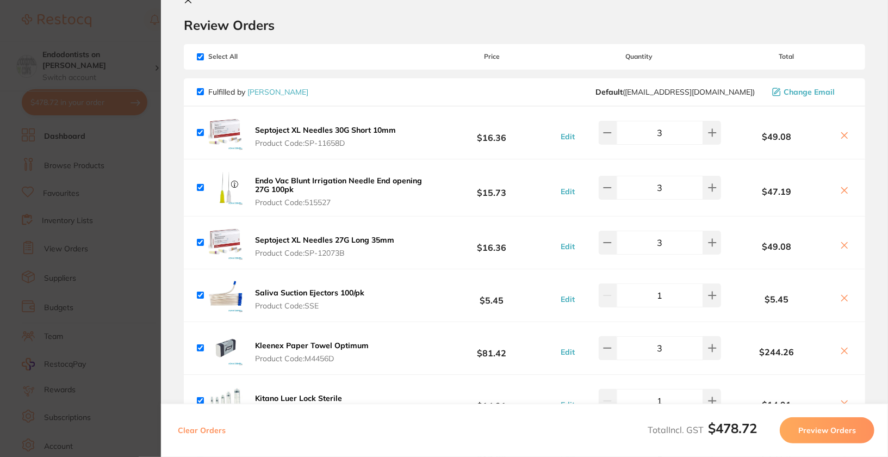
scroll to position [0, 0]
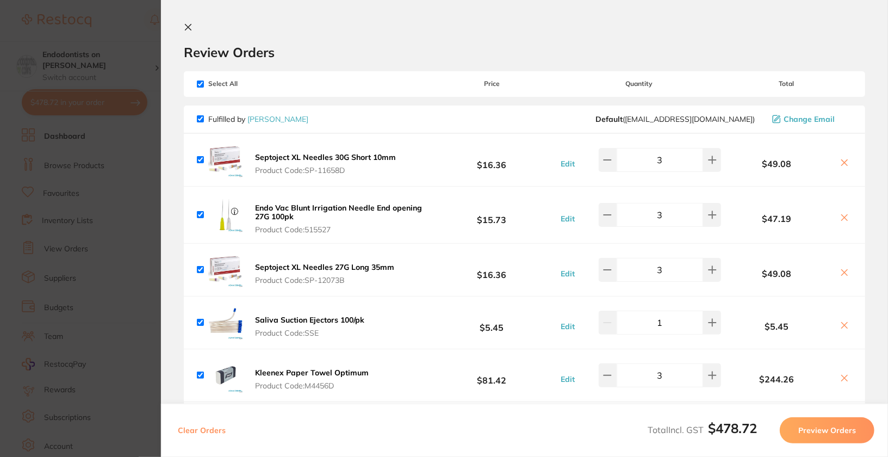
click at [506, 26] on div "Review Orders" at bounding box center [524, 42] width 681 height 38
click at [190, 28] on icon at bounding box center [188, 27] width 9 height 9
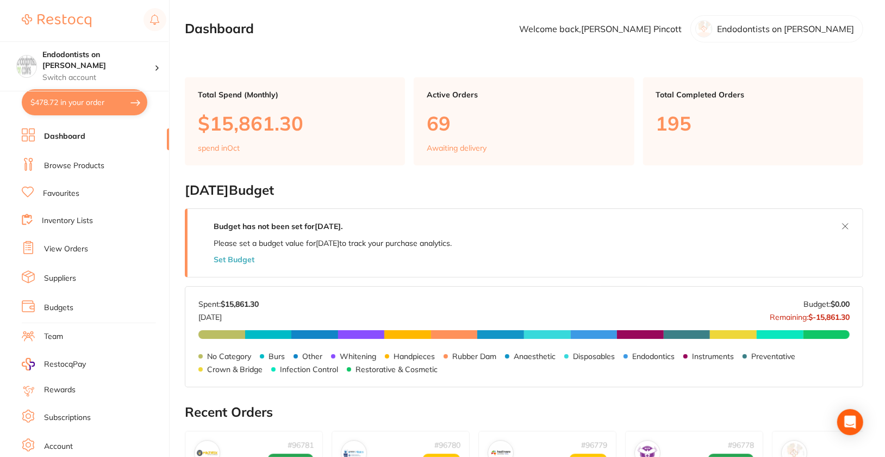
click at [62, 158] on li "Browse Products" at bounding box center [95, 166] width 147 height 16
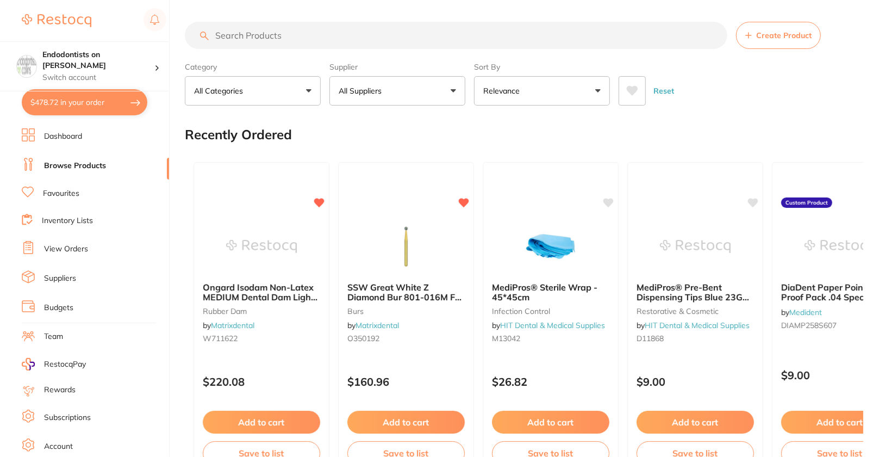
click at [59, 136] on link "Dashboard" at bounding box center [63, 136] width 38 height 11
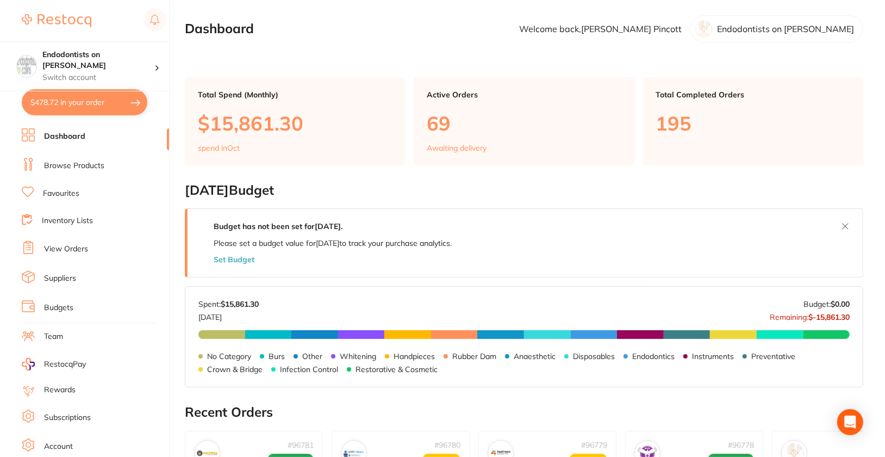
click at [69, 111] on button "$478.72 in your order" at bounding box center [85, 102] width 126 height 26
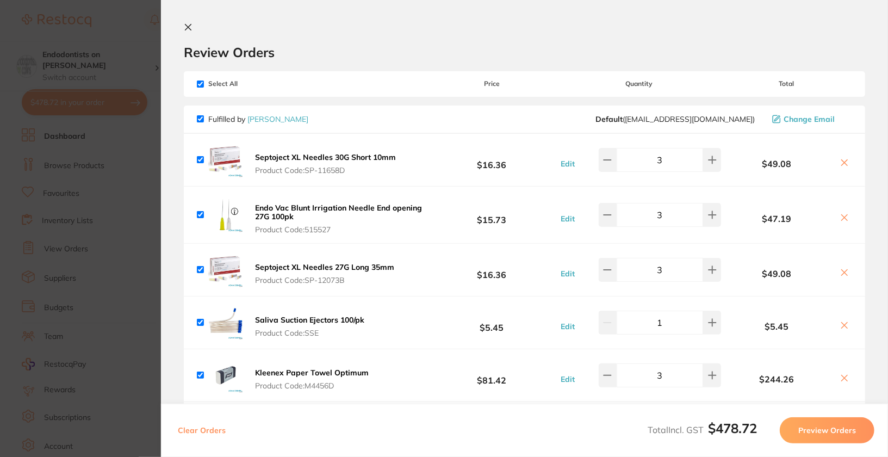
click at [469, 29] on div "Review Orders" at bounding box center [524, 42] width 681 height 38
click at [179, 26] on section "Review Orders Your orders are being processed and we will notify you once we ha…" at bounding box center [524, 228] width 727 height 457
click at [185, 29] on icon at bounding box center [188, 27] width 6 height 6
